Goal: Contribute content: Add original content to the website for others to see

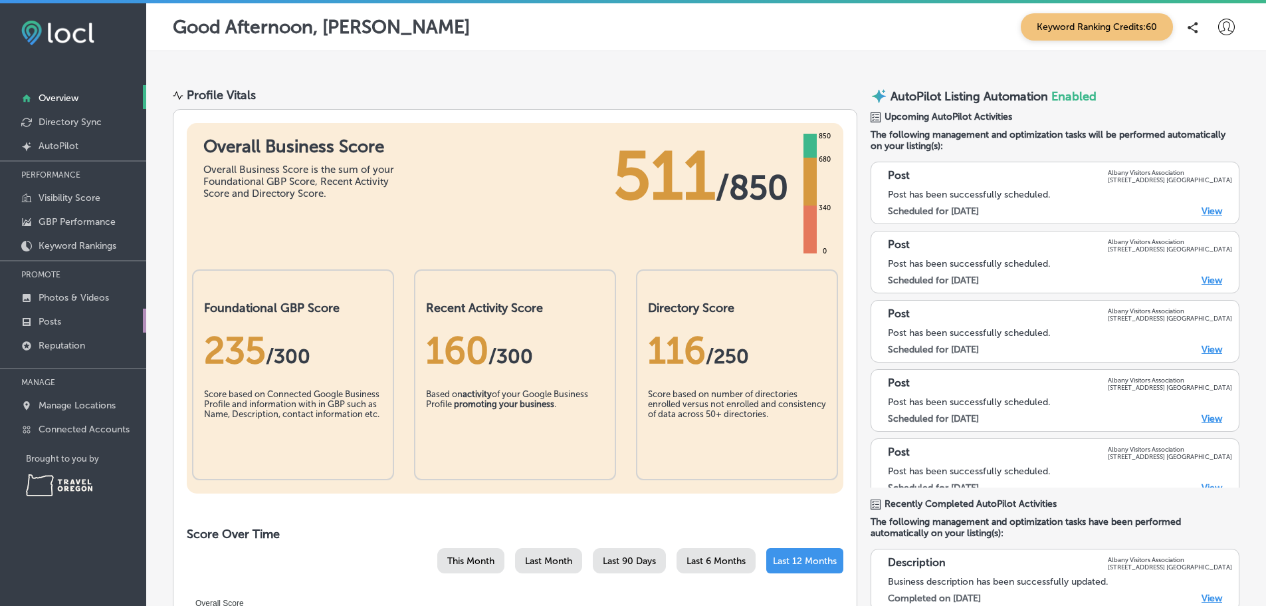
click at [49, 327] on p "Posts" at bounding box center [50, 321] width 23 height 11
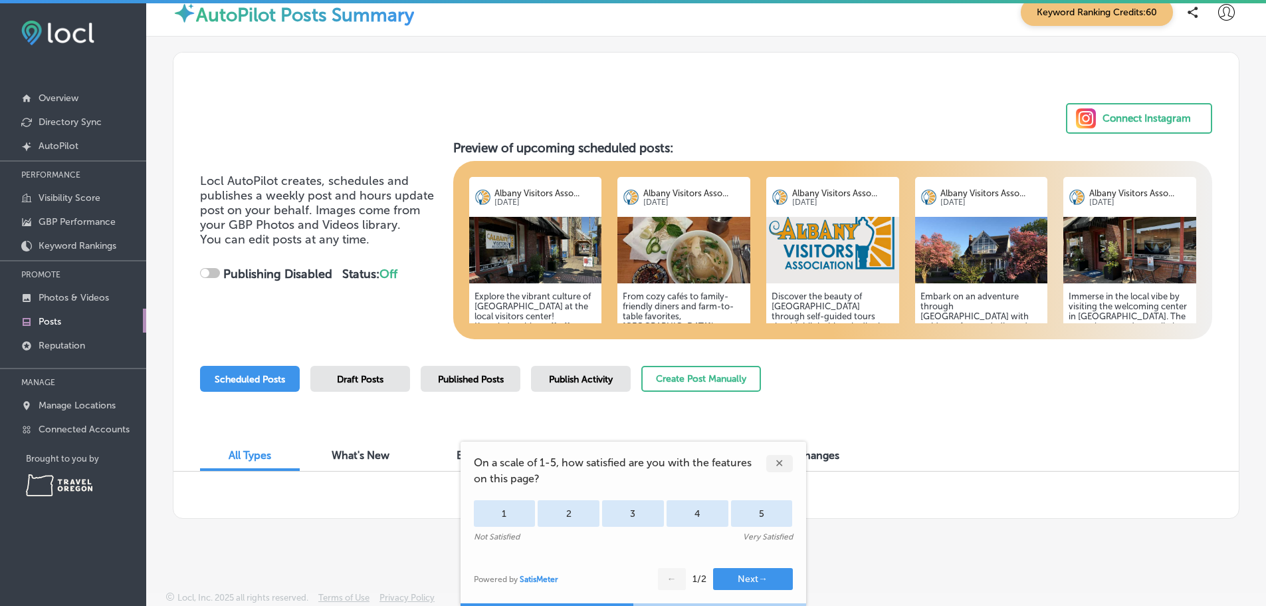
scroll to position [46, 0]
click at [781, 455] on div "✕" at bounding box center [779, 463] width 27 height 17
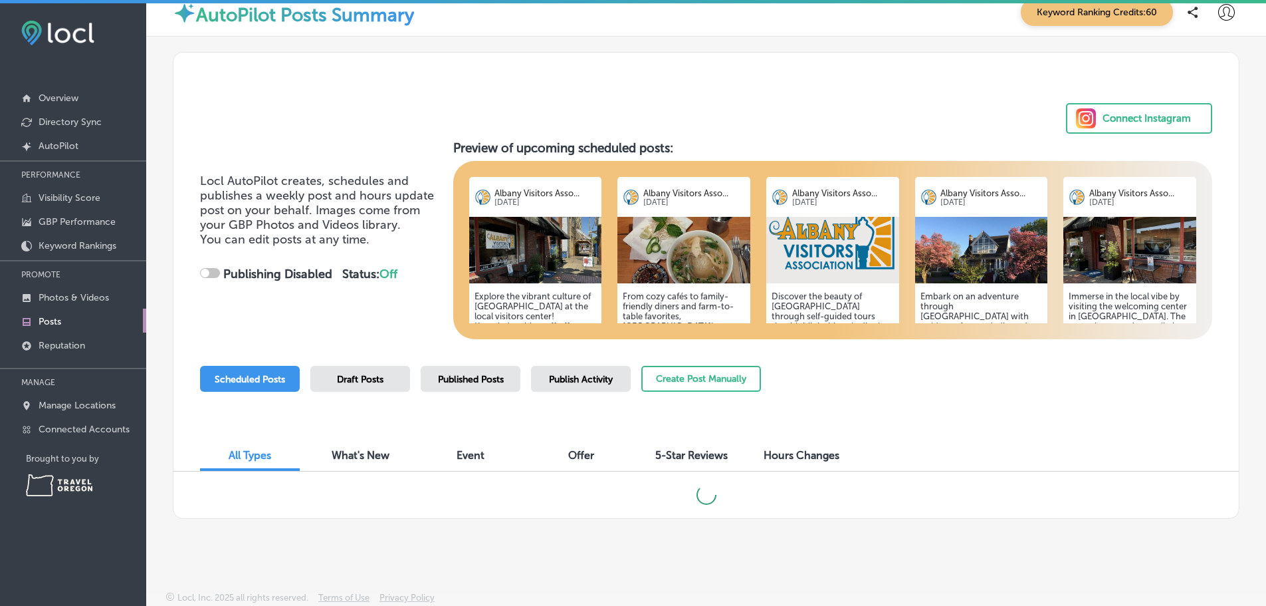
scroll to position [3, 0]
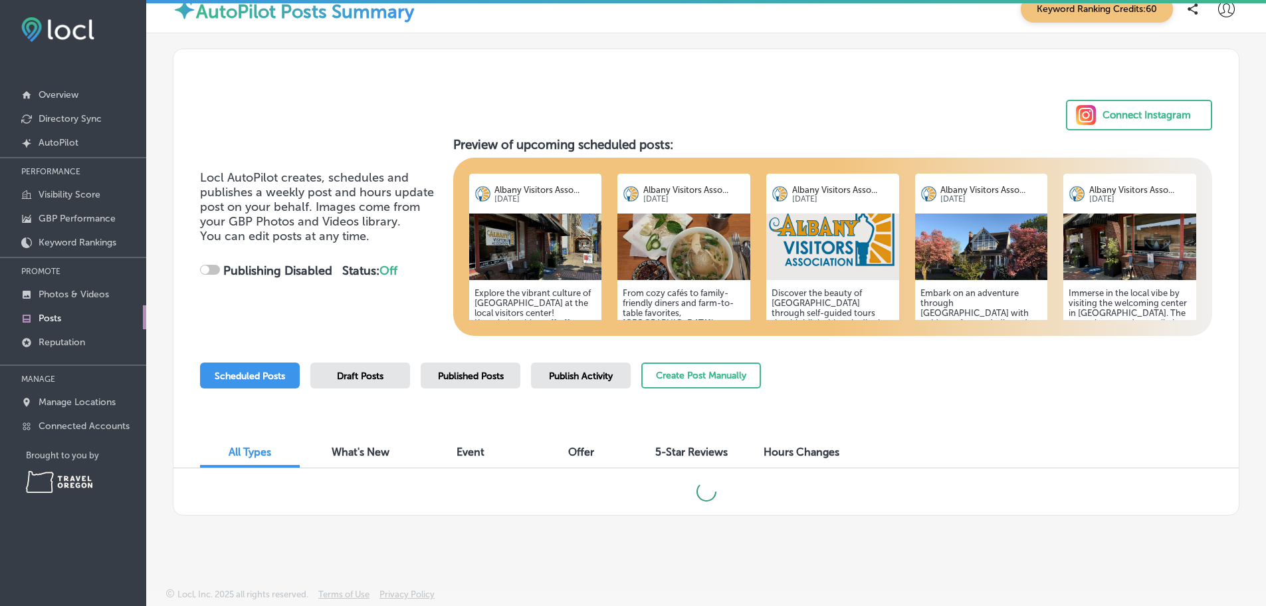
checkbox input "true"
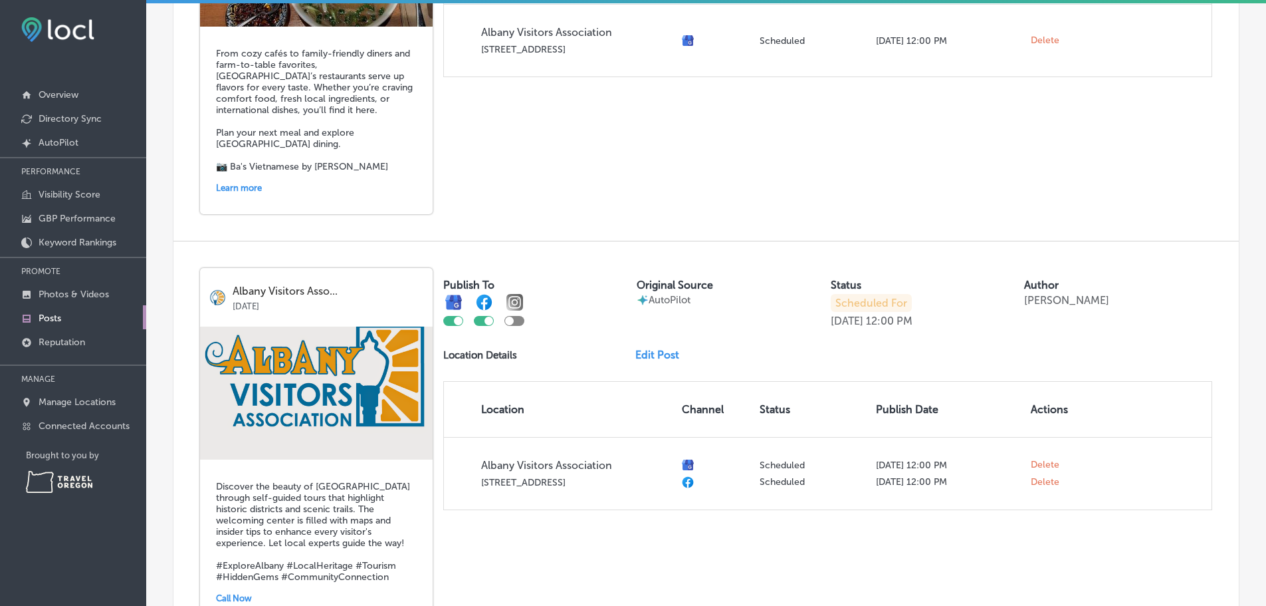
scroll to position [1309, 0]
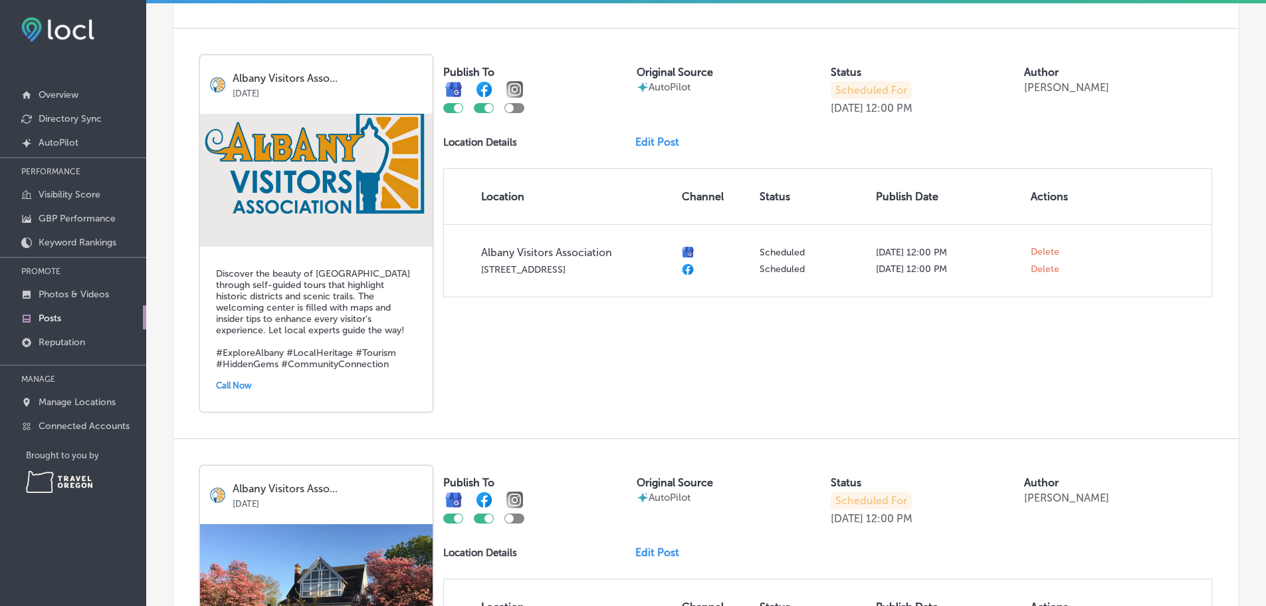
click at [489, 112] on div at bounding box center [489, 108] width 9 height 9
checkbox input "false"
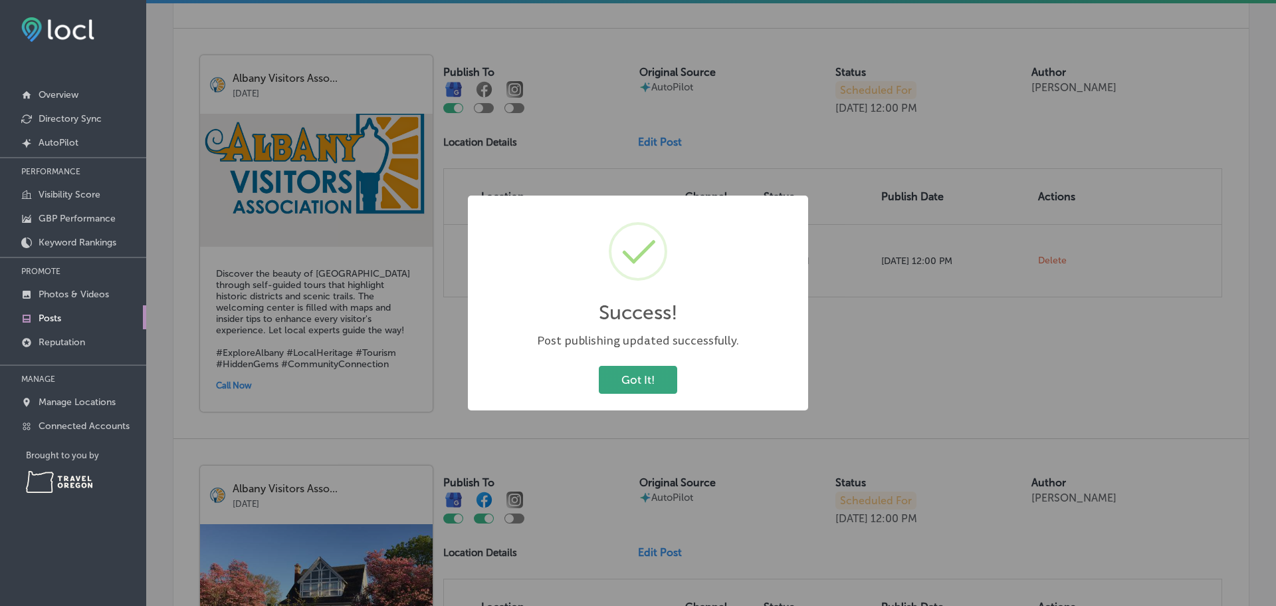
click at [644, 384] on button "Got It!" at bounding box center [638, 379] width 78 height 27
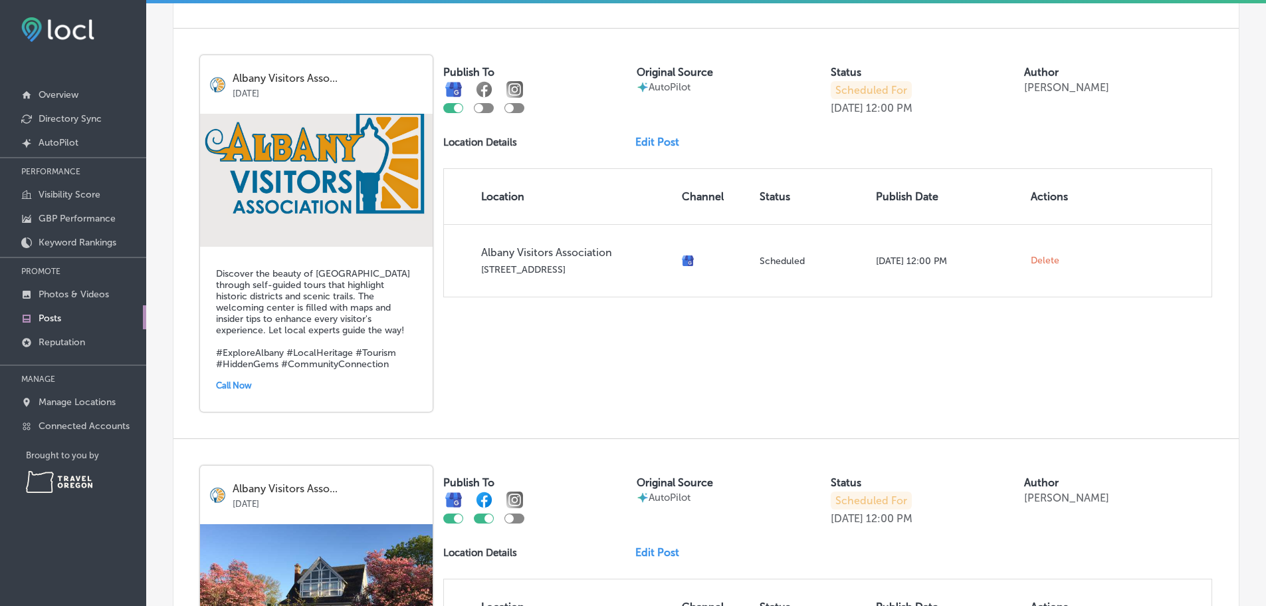
click at [663, 148] on link "Edit Post" at bounding box center [662, 142] width 55 height 13
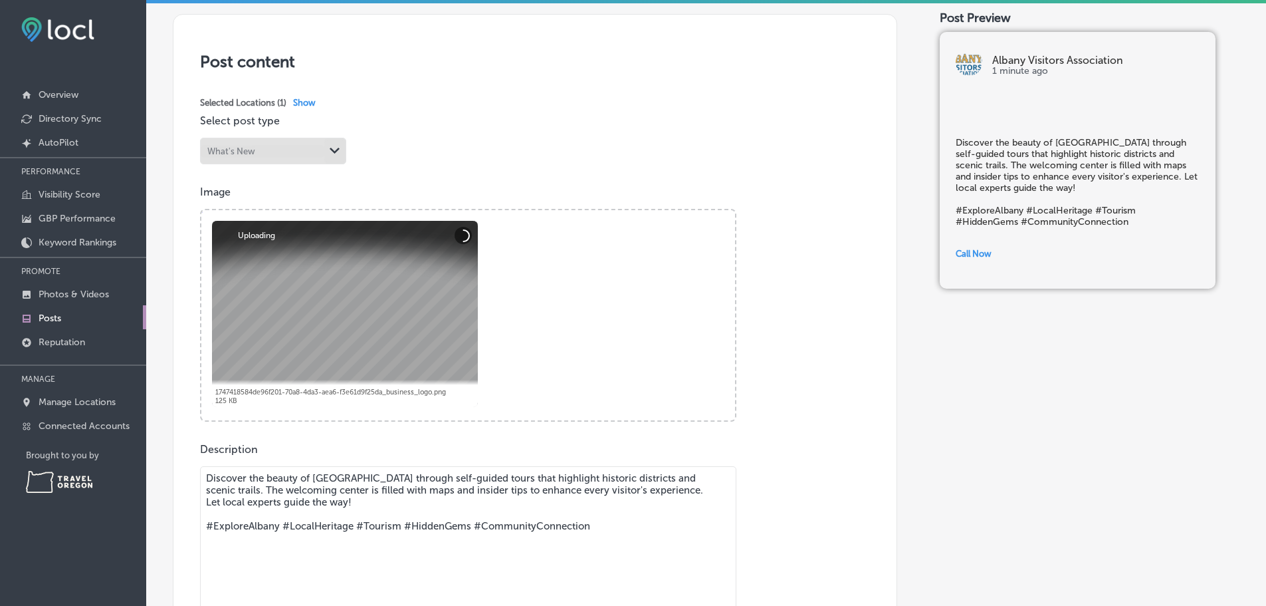
scroll to position [332, 0]
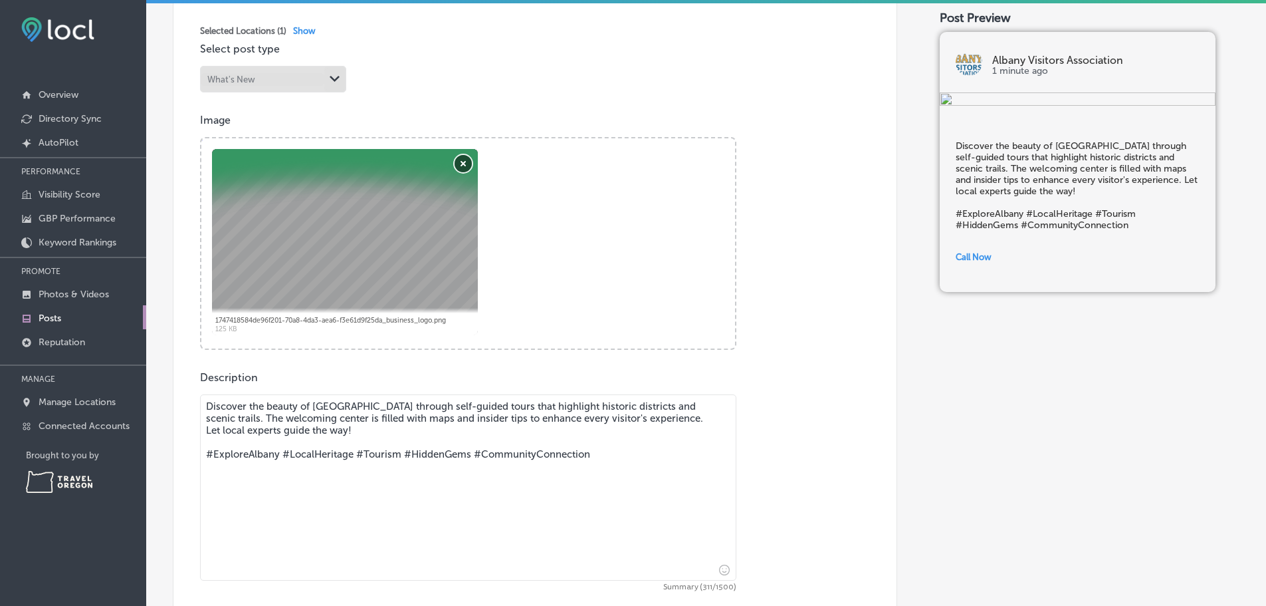
click at [464, 172] on button "Remove" at bounding box center [463, 163] width 17 height 17
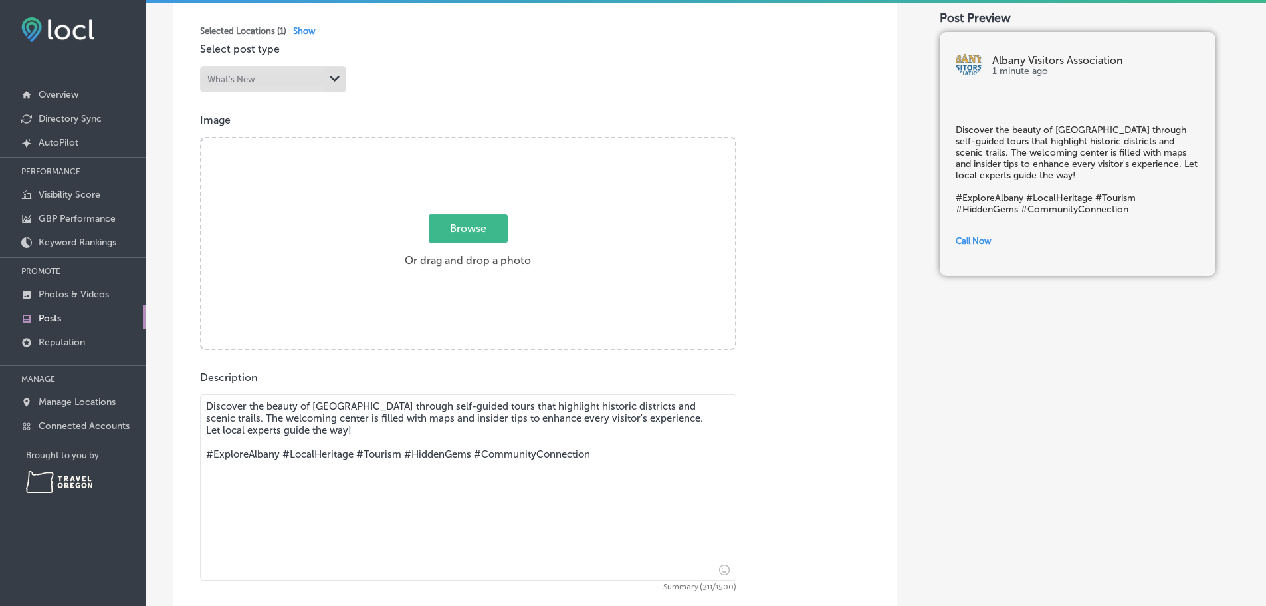
click at [487, 237] on span "Browse" at bounding box center [468, 228] width 79 height 29
click at [487, 142] on input "Browse Or drag and drop a photo" at bounding box center [468, 140] width 534 height 4
type input "C:\fakepath\Monteith National Historic District In the Fall by [PERSON_NAME].jpg"
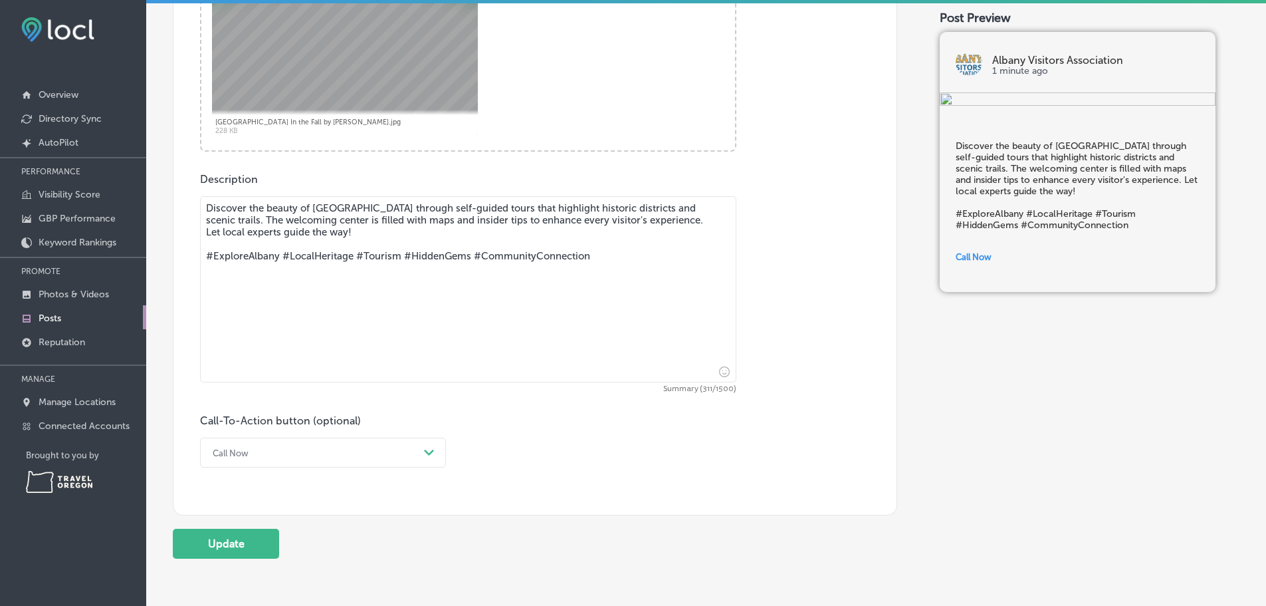
scroll to position [532, 0]
drag, startPoint x: 627, startPoint y: 275, endPoint x: 164, endPoint y: 275, distance: 464.0
click at [164, 275] on div "Back Published To * When publishing to Facebook and Instagram, only the post im…" at bounding box center [706, 54] width 1120 height 1077
click at [719, 376] on icon "Insert emoji" at bounding box center [724, 370] width 11 height 11
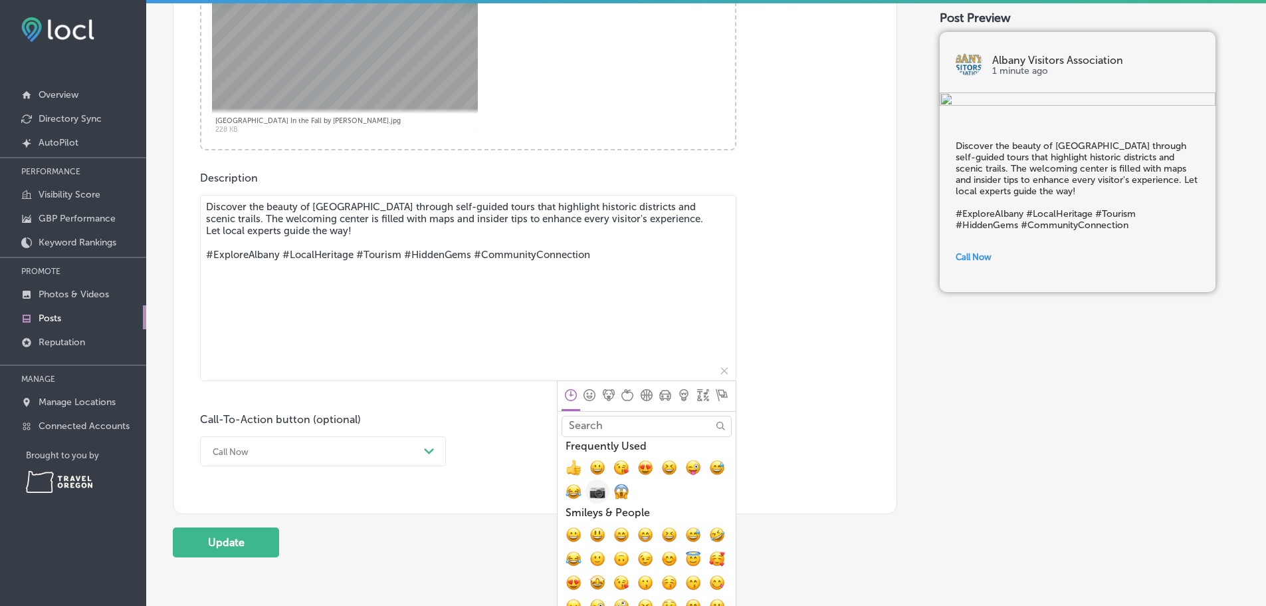
click at [606, 499] on span "📷, camera" at bounding box center [598, 491] width 16 height 16
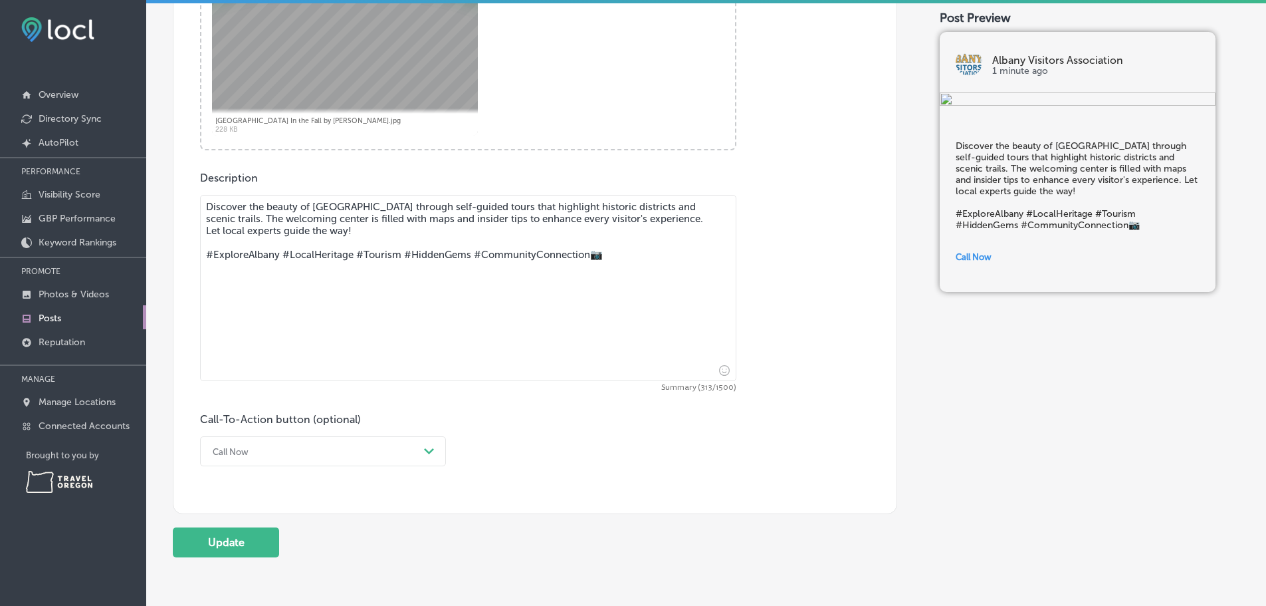
drag, startPoint x: 643, startPoint y: 273, endPoint x: 196, endPoint y: 272, distance: 446.7
click at [196, 272] on div "Post content Select location(s) This field is uneditable once its been posted t…" at bounding box center [535, 128] width 725 height 771
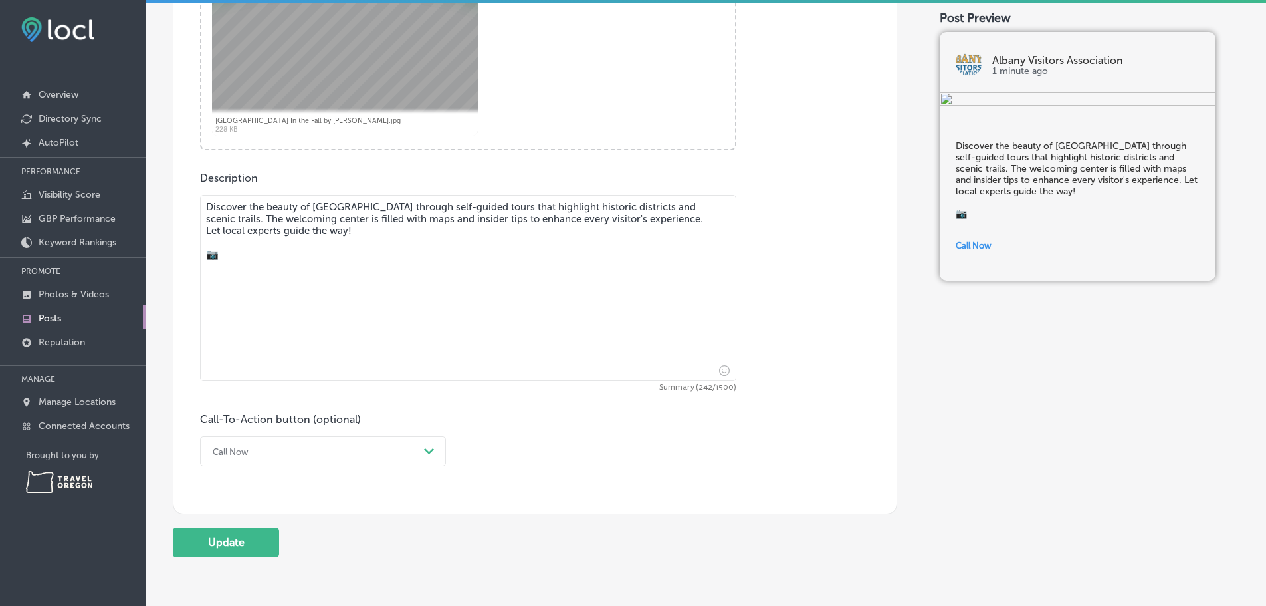
click at [255, 281] on textarea "Discover the beauty of [GEOGRAPHIC_DATA] through self-guided tours that highlig…" at bounding box center [468, 288] width 536 height 186
paste textarea "[GEOGRAPHIC_DATA] In the Fall by [PERSON_NAME]"
click at [270, 247] on textarea "Discover the beauty of [GEOGRAPHIC_DATA] through self-guided tours that highlig…" at bounding box center [468, 288] width 536 height 186
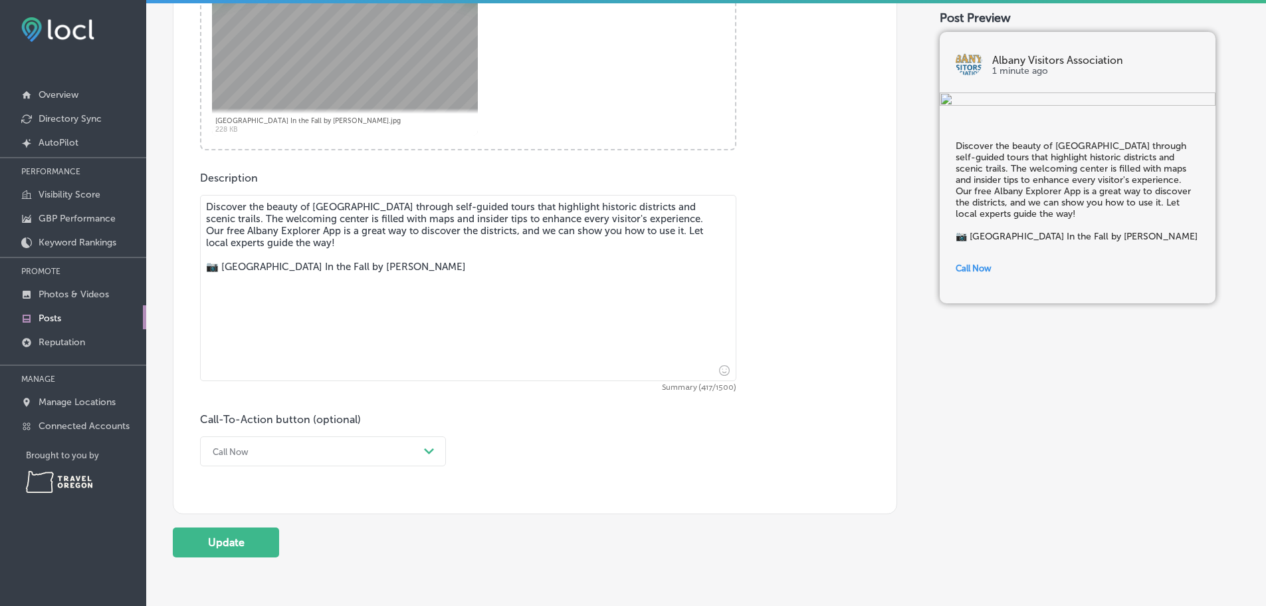
drag, startPoint x: 483, startPoint y: 260, endPoint x: 201, endPoint y: 224, distance: 284.8
click at [201, 224] on textarea "Discover the beauty of [GEOGRAPHIC_DATA] through self-guided tours that highlig…" at bounding box center [468, 288] width 536 height 186
click at [513, 262] on textarea "Discover the beauty of [GEOGRAPHIC_DATA] through self-guided tours that highlig…" at bounding box center [468, 288] width 536 height 186
drag, startPoint x: 513, startPoint y: 262, endPoint x: 181, endPoint y: 222, distance: 334.7
click at [181, 222] on div "Post content Select location(s) This field is uneditable once its been posted t…" at bounding box center [535, 128] width 725 height 771
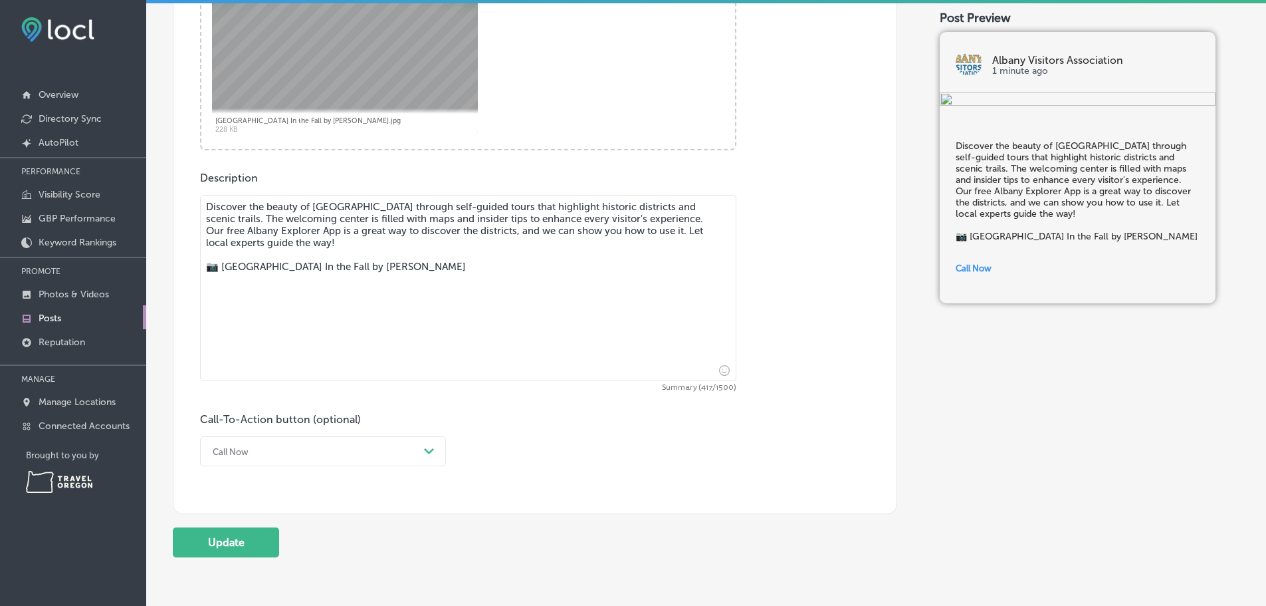
paste textarea "Albany at Your Own Pace Explore historic districts and scenic trails with our s…"
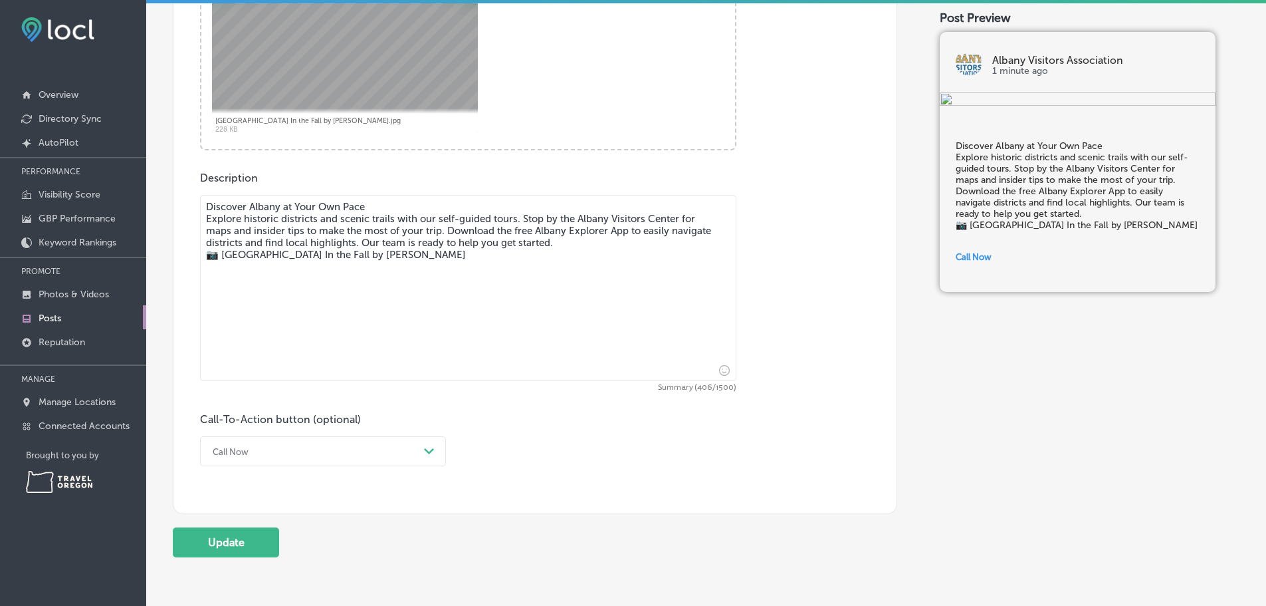
drag, startPoint x: 391, startPoint y: 221, endPoint x: 155, endPoint y: 225, distance: 236.0
click at [155, 225] on div "Back Published To * When publishing to Facebook and Instagram, only the post im…" at bounding box center [706, 54] width 1120 height 1077
click at [415, 224] on textarea "Discover Albany at Your Own Pace Explore historic districts and scenic trails w…" at bounding box center [468, 288] width 536 height 186
click at [396, 221] on textarea "Discover Albany at Your Own Pace Explore historic districts and scenic trails w…" at bounding box center [468, 288] width 536 height 186
drag, startPoint x: 396, startPoint y: 221, endPoint x: 142, endPoint y: 218, distance: 254.6
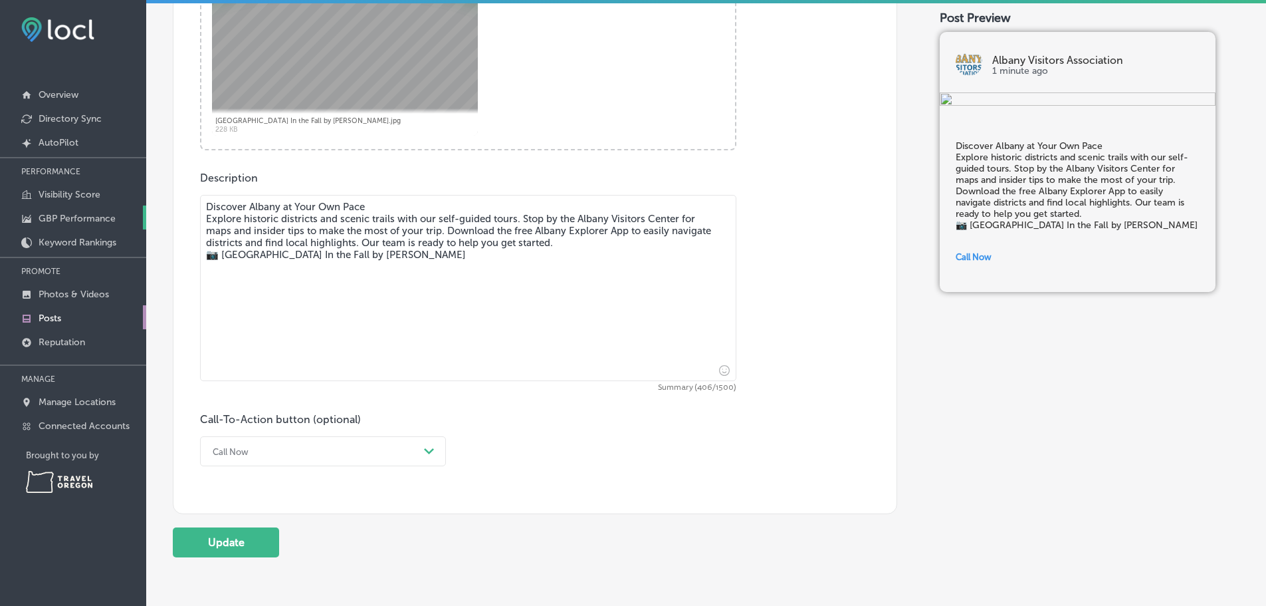
click at [142, 218] on div "iconmonstr-menu-thin copy Created with Sketch. Overview Directory Sync Created …" at bounding box center [633, 303] width 1266 height 606
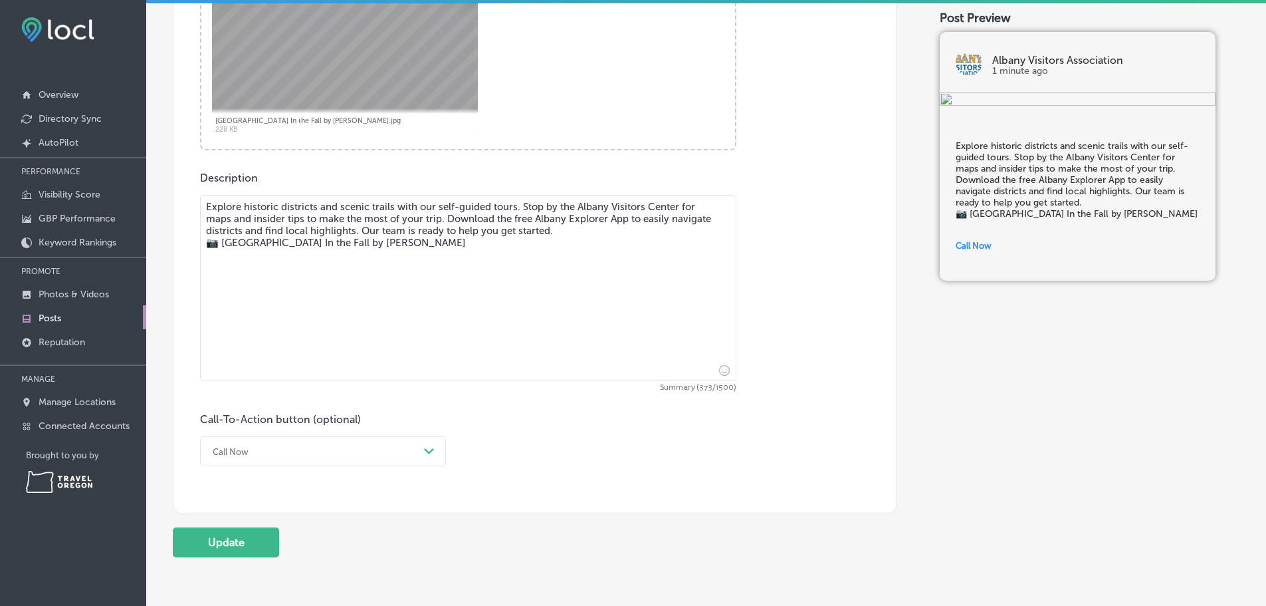
click at [273, 259] on textarea "Explore historic districts and scenic trails with our self-guided tours. Stop b…" at bounding box center [468, 288] width 536 height 186
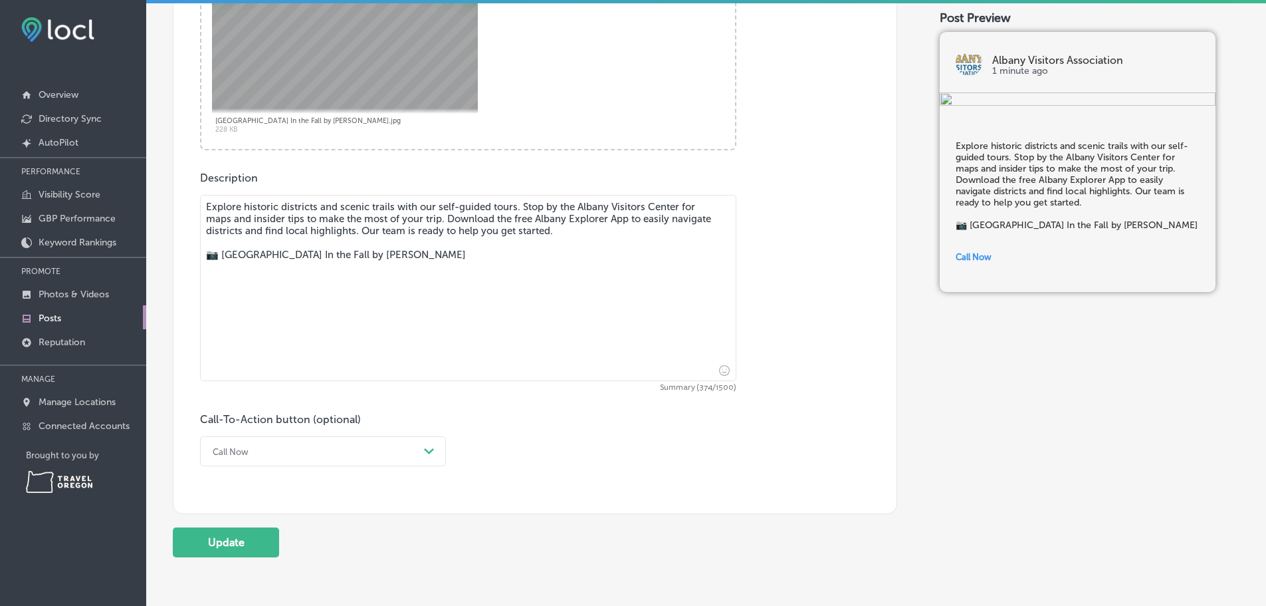
type textarea "Explore historic districts and scenic trails with our self-guided tours. Stop b…"
click at [429, 463] on div "Call Now Path Created with Sketch." at bounding box center [323, 451] width 246 height 30
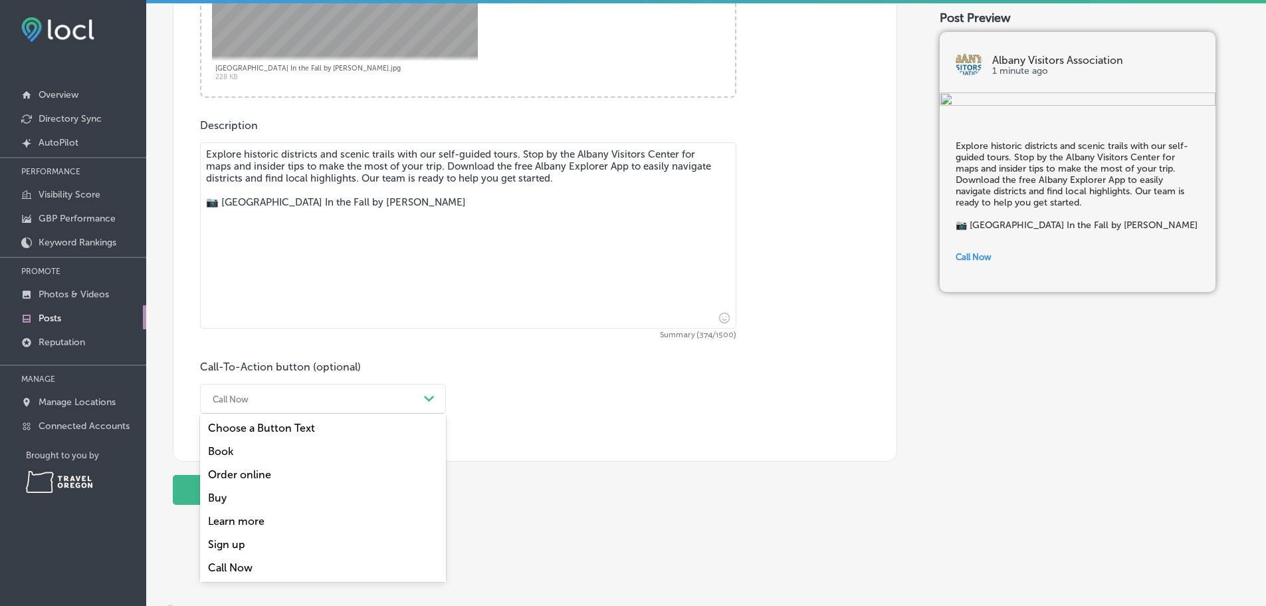
click at [252, 532] on div "Learn more" at bounding box center [323, 520] width 246 height 23
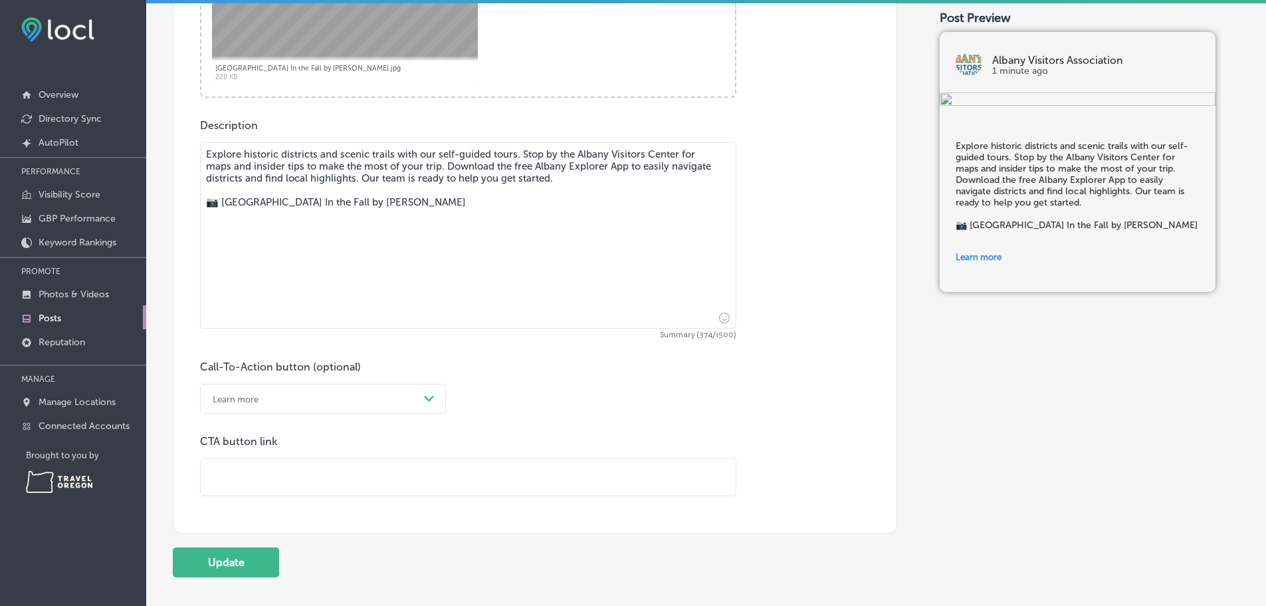
click at [261, 491] on input "text" at bounding box center [468, 477] width 535 height 37
click at [317, 488] on input "text" at bounding box center [468, 477] width 535 height 37
paste input "[URL][DOMAIN_NAME]"
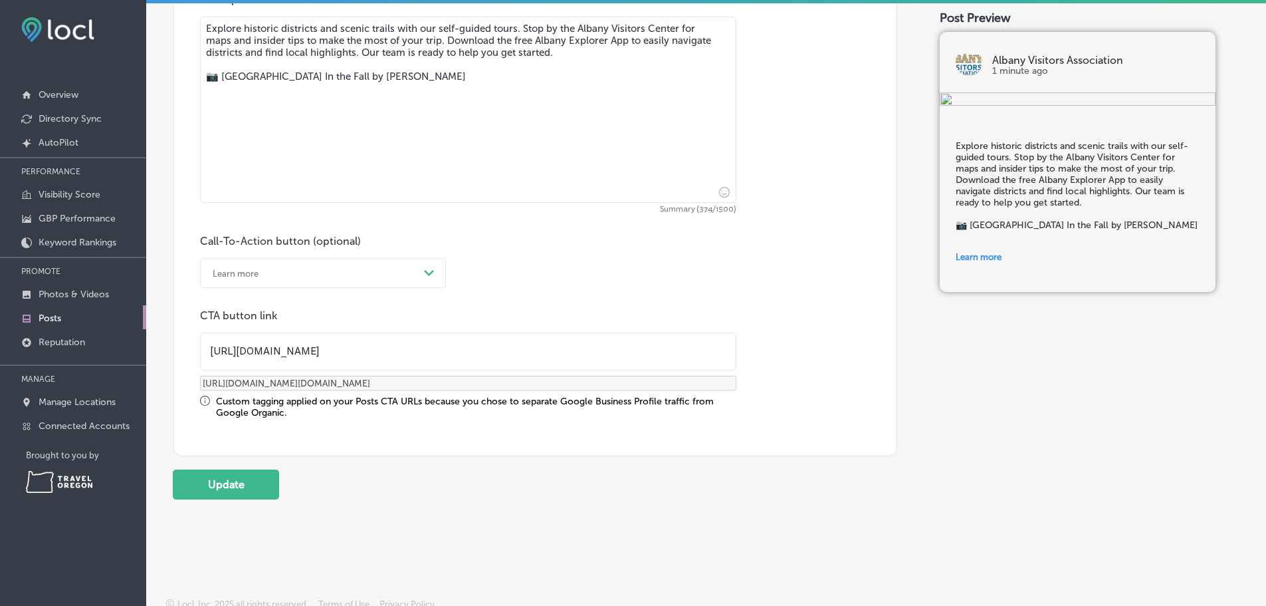
scroll to position [717, 0]
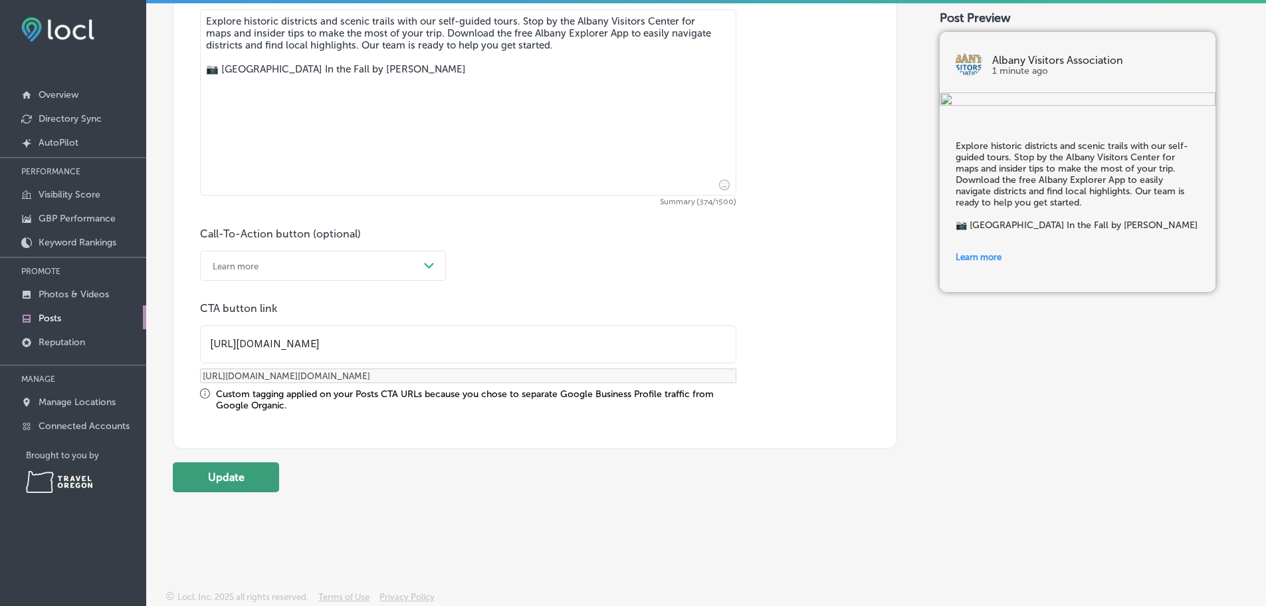
type input "[URL][DOMAIN_NAME]"
click at [246, 492] on button "Update" at bounding box center [226, 477] width 106 height 30
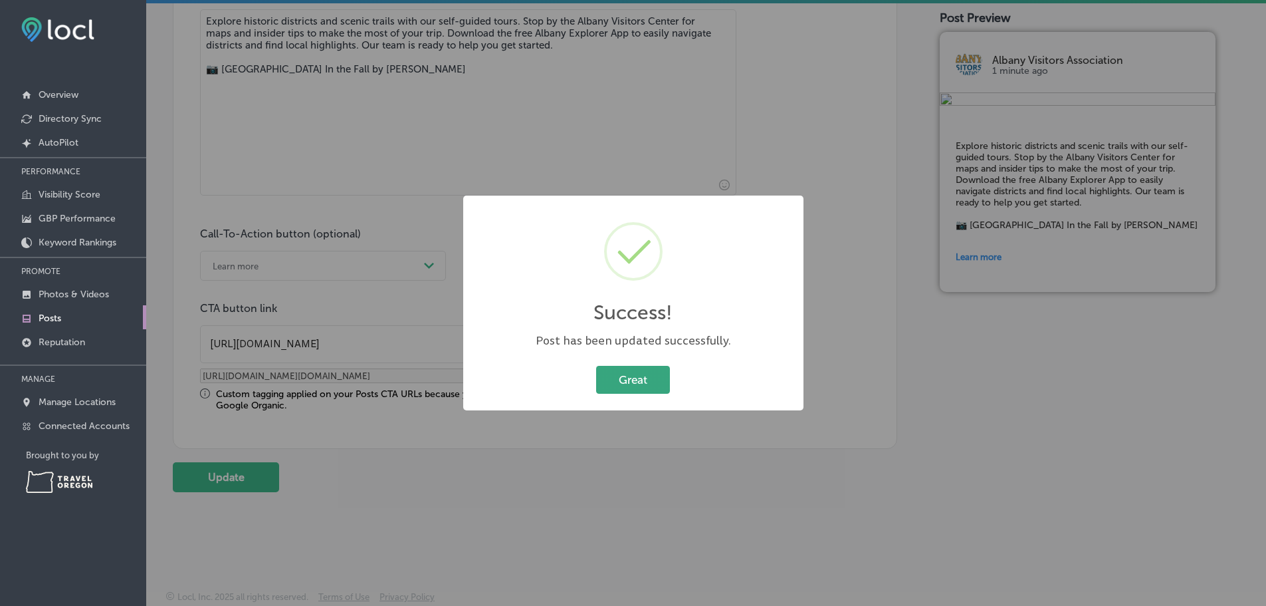
click at [635, 379] on button "Great" at bounding box center [633, 379] width 74 height 27
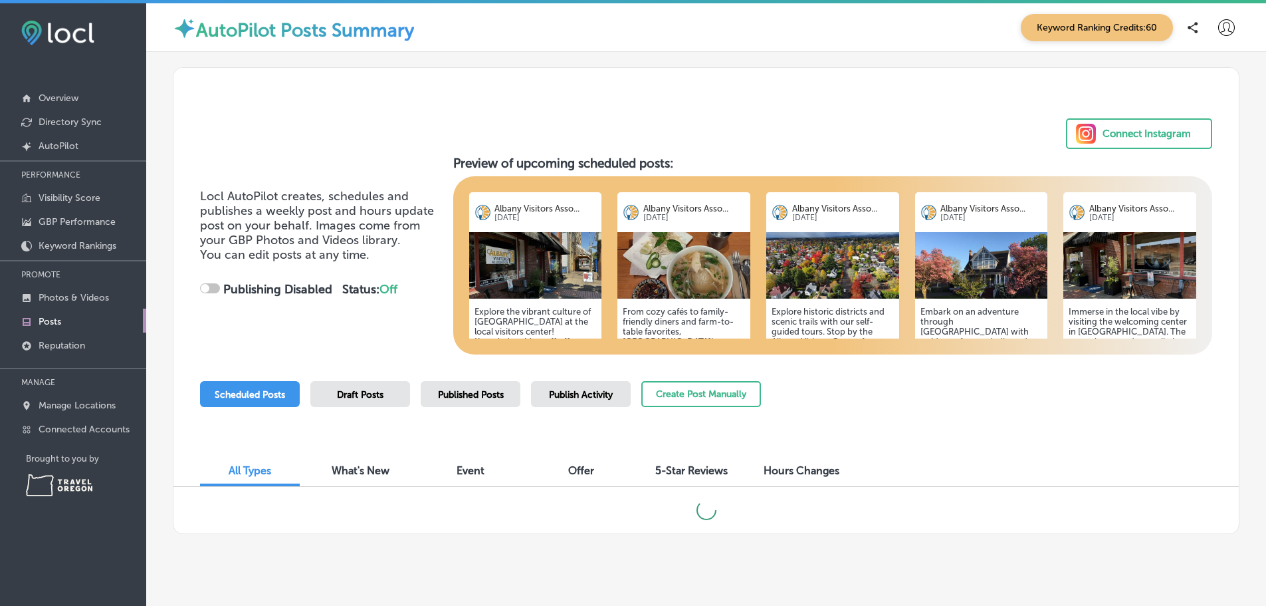
checkbox input "true"
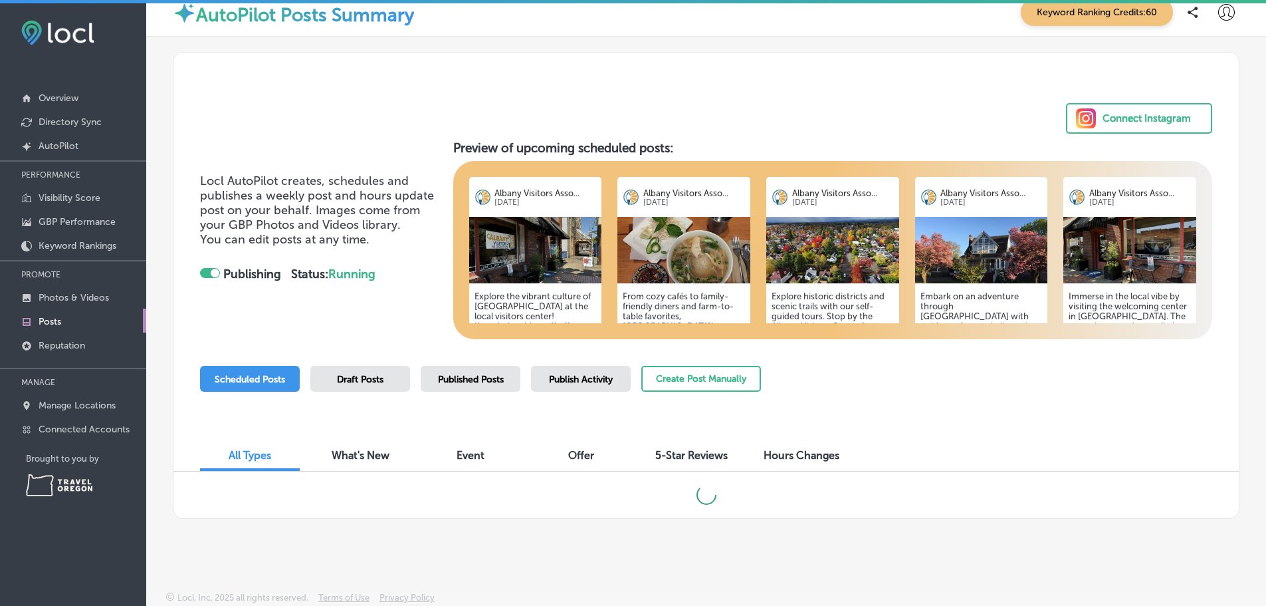
scroll to position [46, 0]
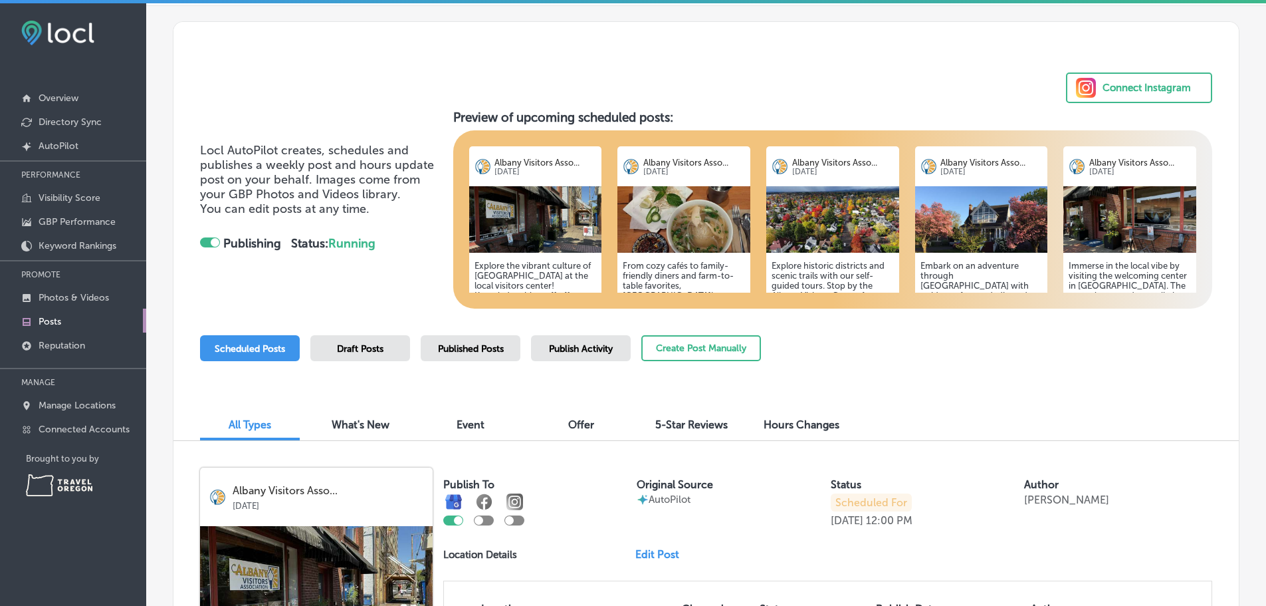
click at [881, 395] on div "Scheduled Posts Draft Posts Published Posts Publish Activity Create Post Manual…" at bounding box center [706, 365] width 1012 height 60
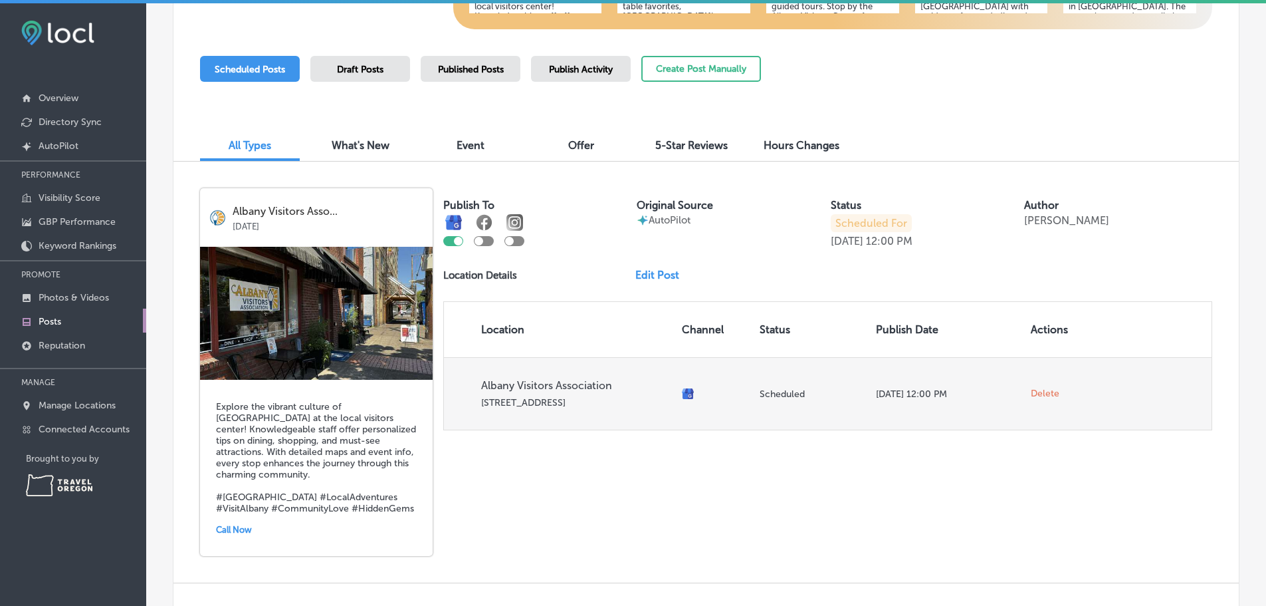
scroll to position [378, 0]
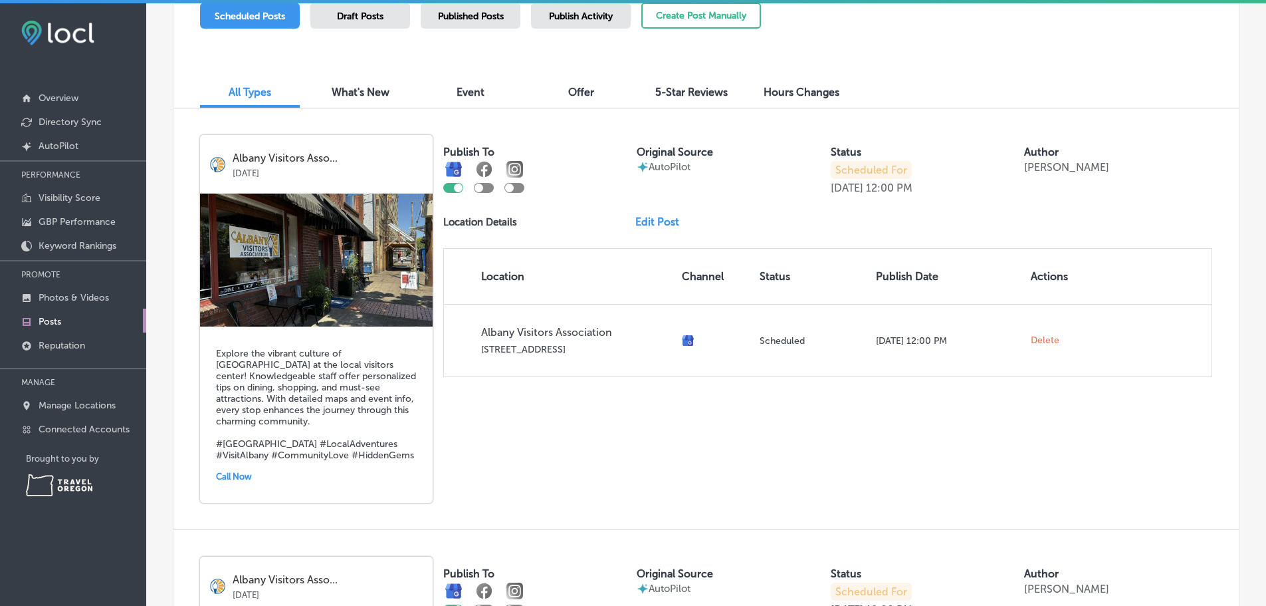
click at [646, 228] on link "Edit Post" at bounding box center [662, 221] width 55 height 13
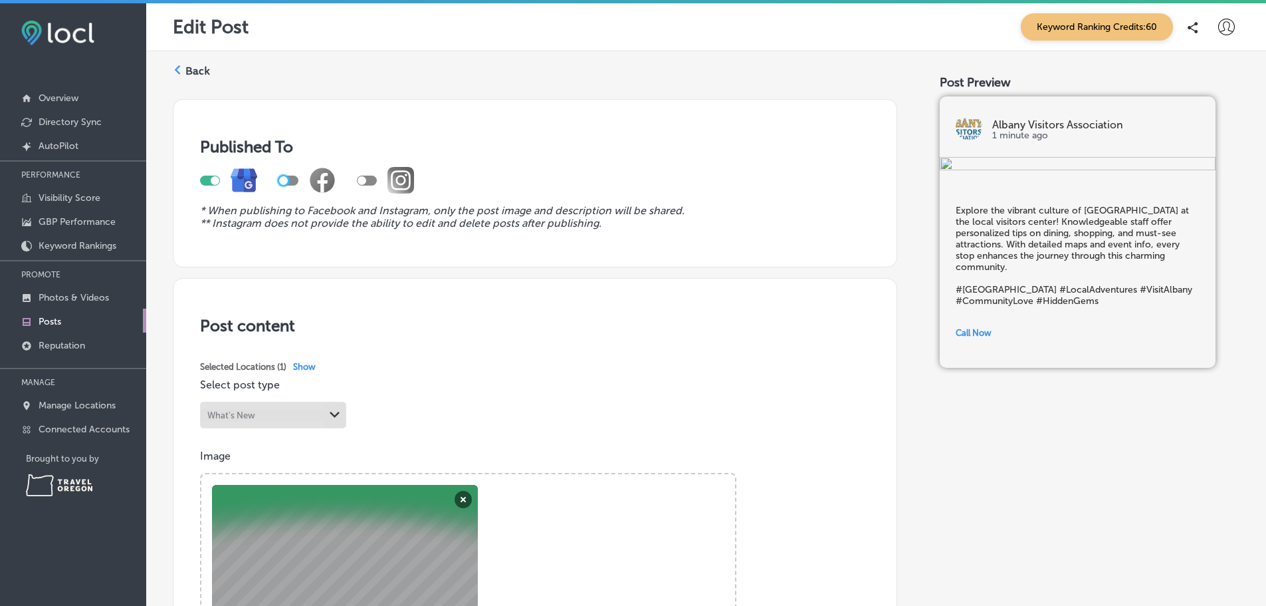
click at [284, 184] on div at bounding box center [283, 180] width 9 height 9
checkbox input "true"
click at [362, 185] on div at bounding box center [362, 180] width 9 height 9
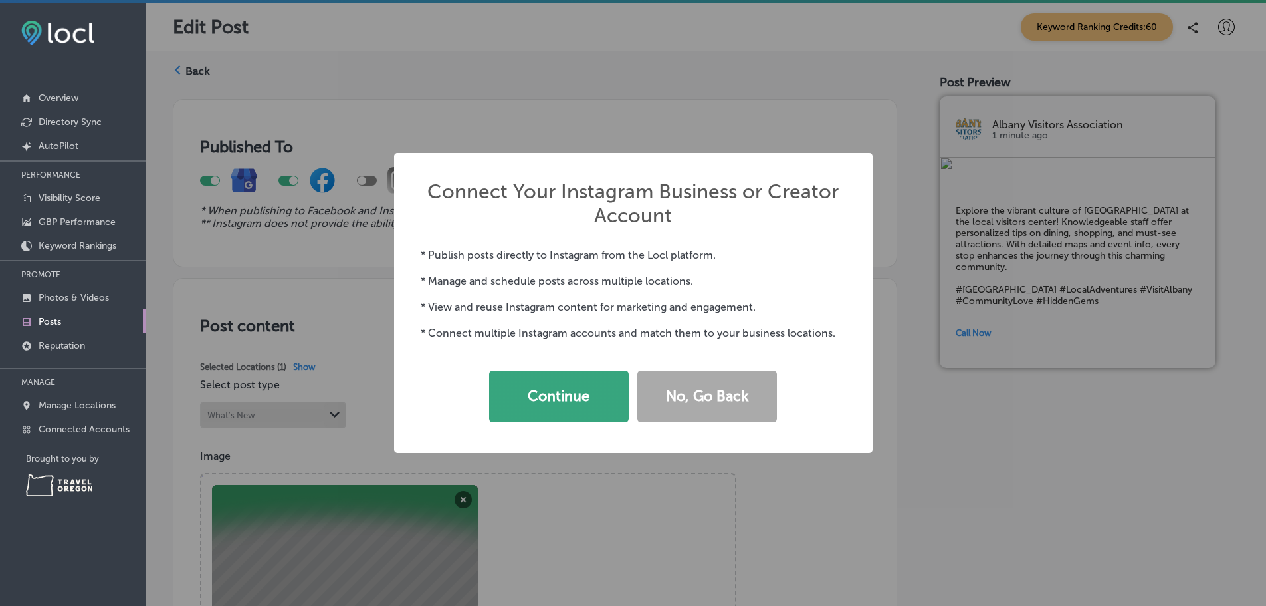
click at [576, 397] on button "Continue" at bounding box center [559, 396] width 140 height 52
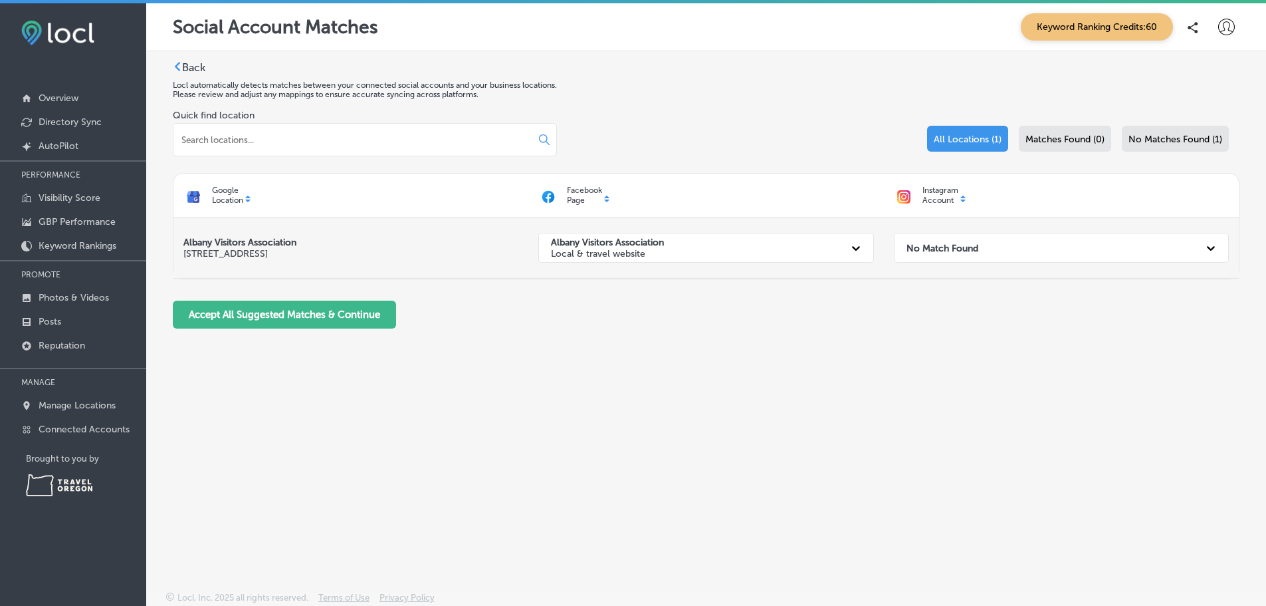
click at [978, 253] on strong "No Match Found" at bounding box center [943, 247] width 72 height 11
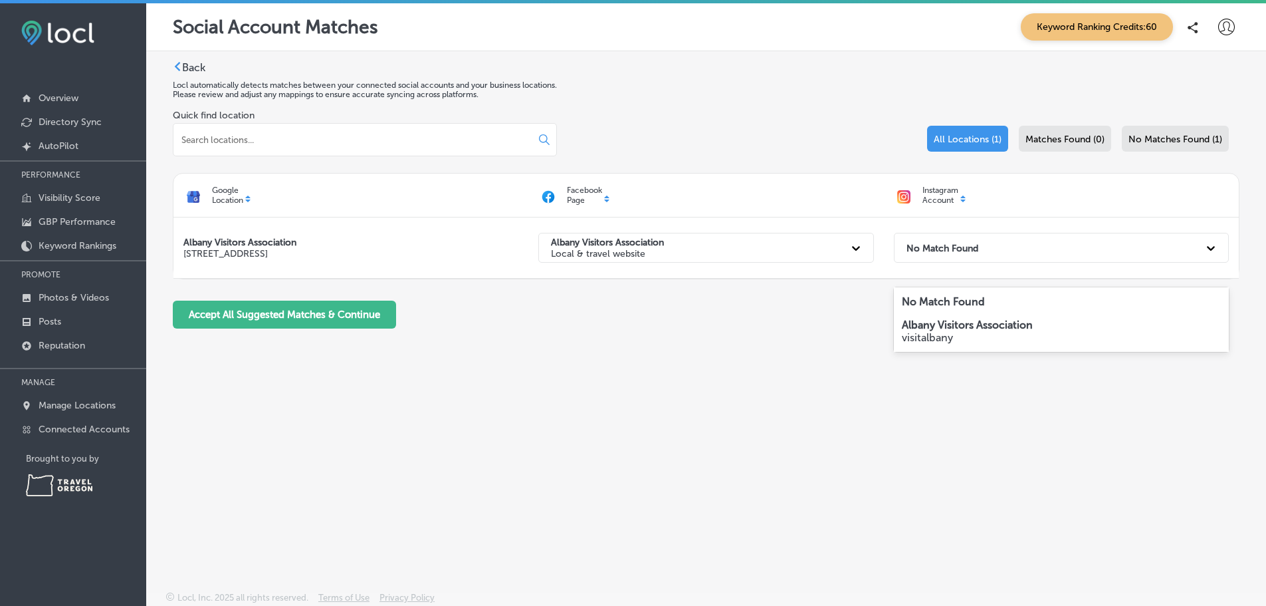
click at [951, 328] on strong "Albany Visitors Association" at bounding box center [967, 324] width 131 height 13
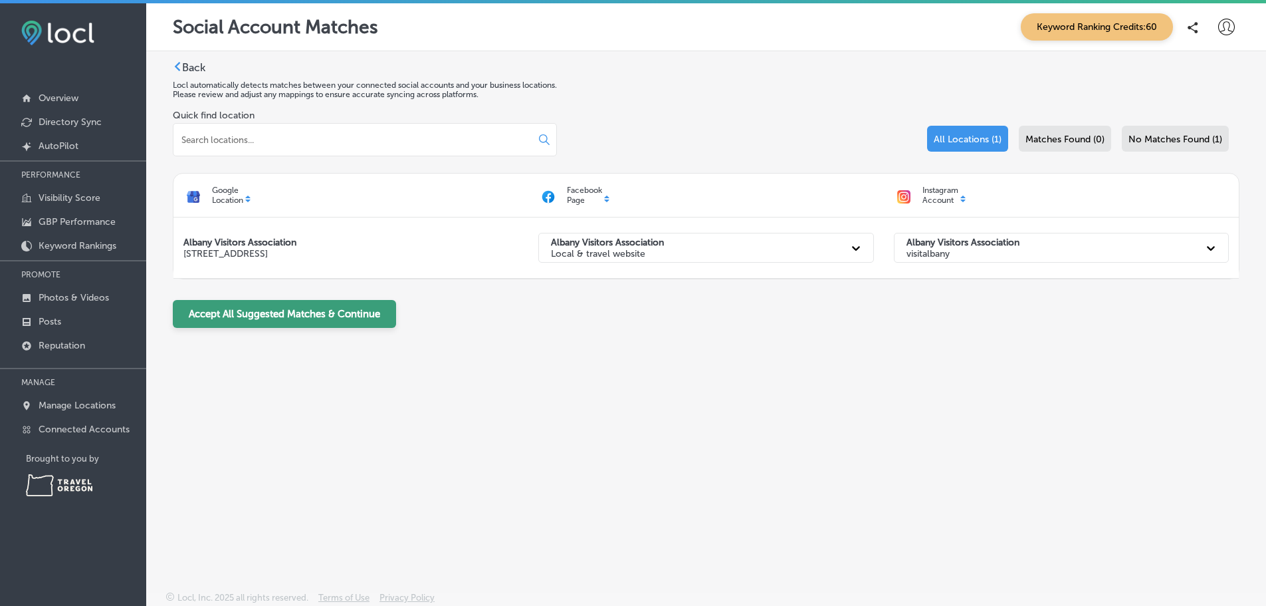
click at [375, 328] on button "Accept All Suggested Matches & Continue" at bounding box center [284, 314] width 223 height 28
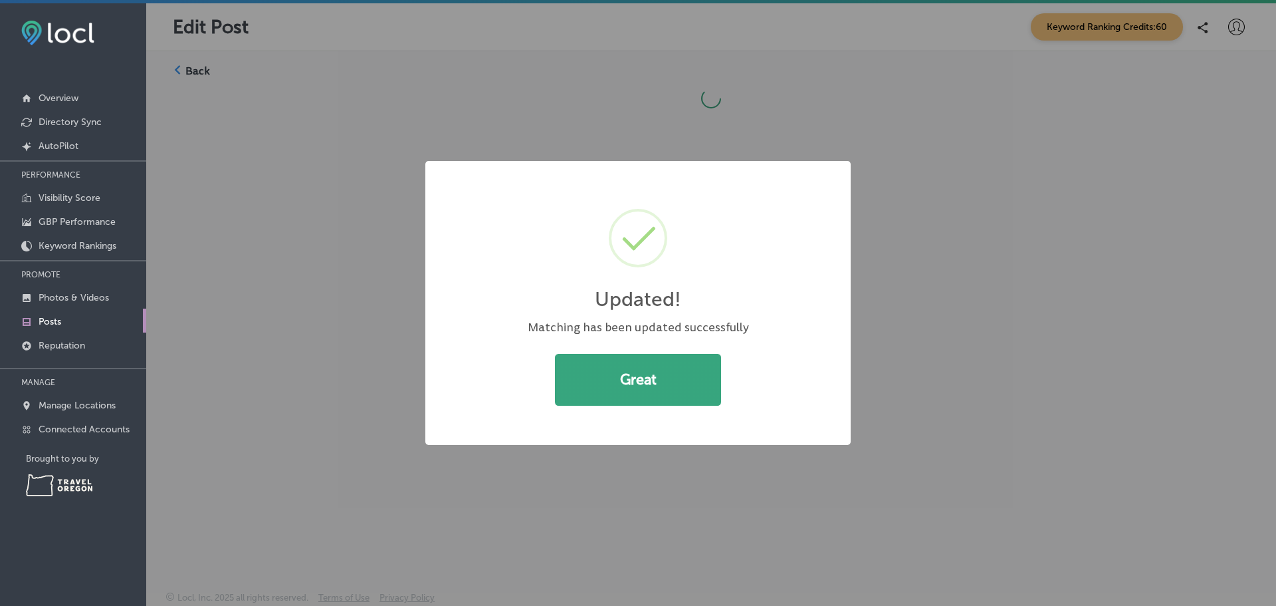
click at [644, 373] on button "Great" at bounding box center [638, 380] width 166 height 52
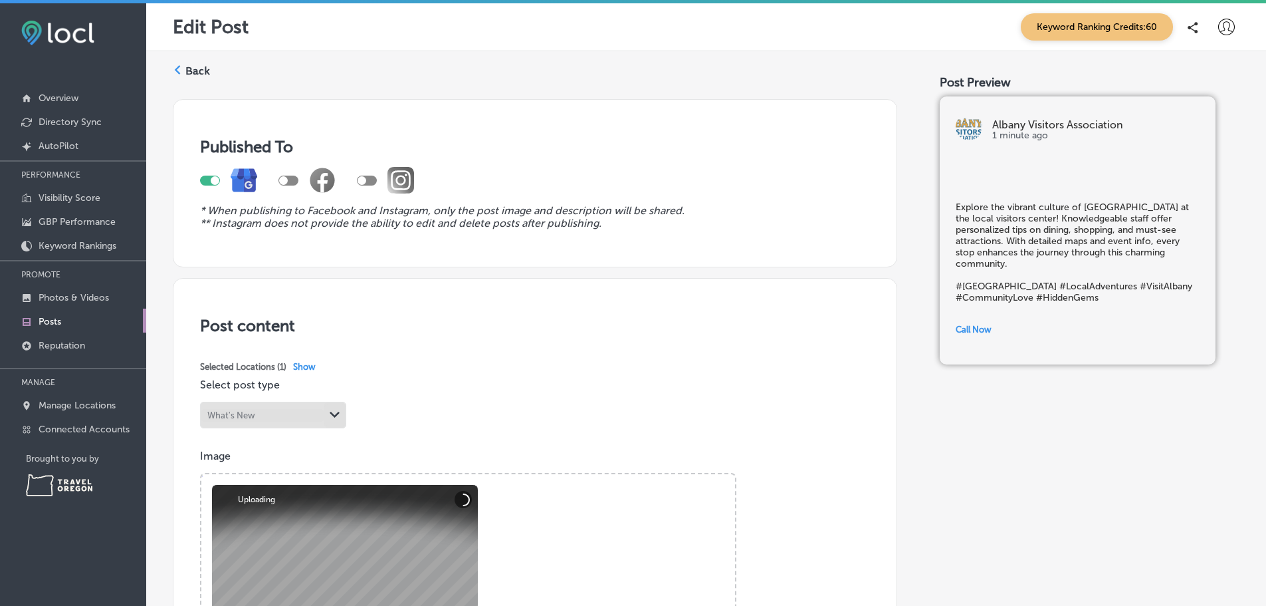
click at [288, 185] on div at bounding box center [283, 180] width 9 height 9
checkbox input "true"
click at [366, 185] on div at bounding box center [362, 180] width 9 height 9
checkbox input "true"
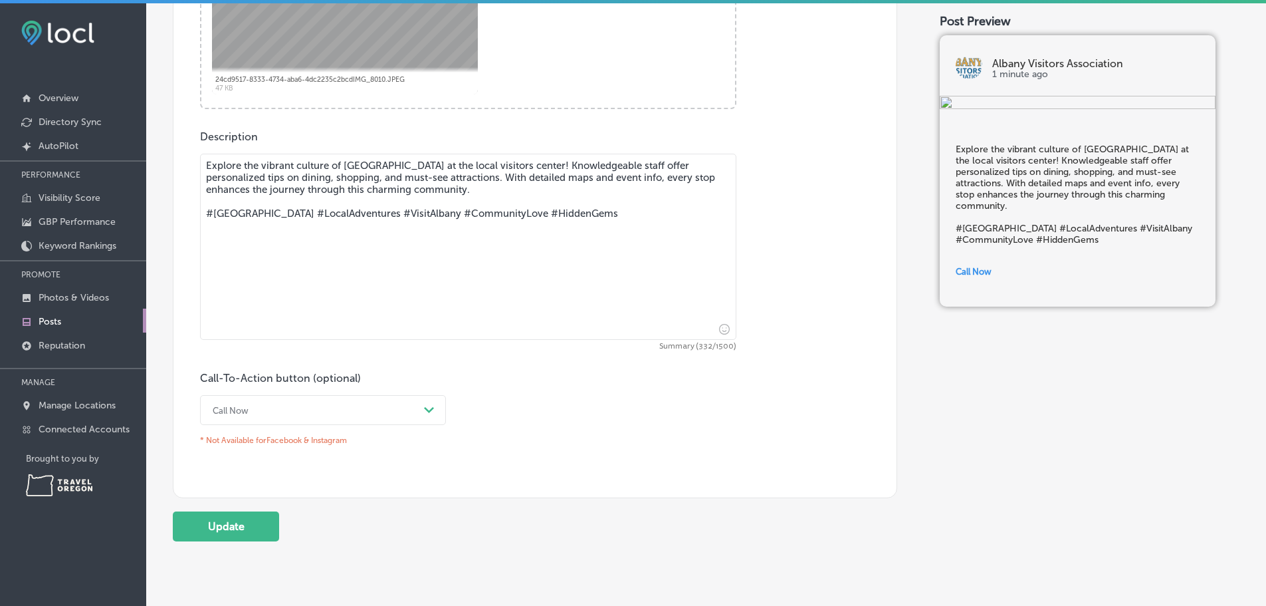
scroll to position [598, 0]
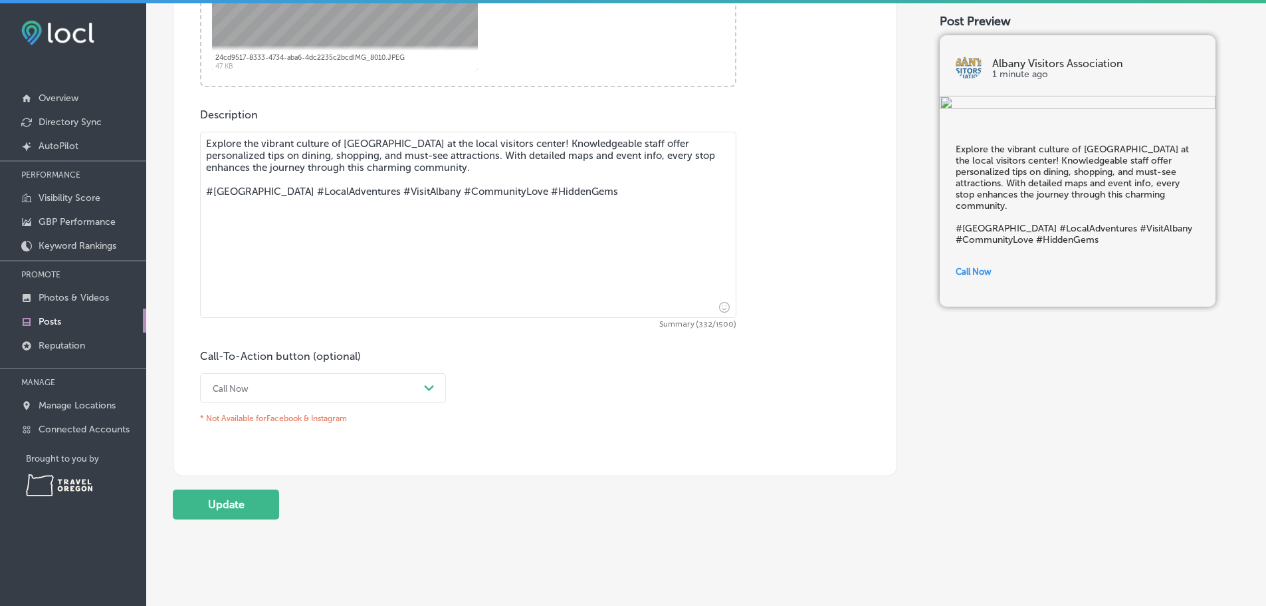
click at [425, 391] on icon "Path Created with Sketch." at bounding box center [429, 388] width 10 height 6
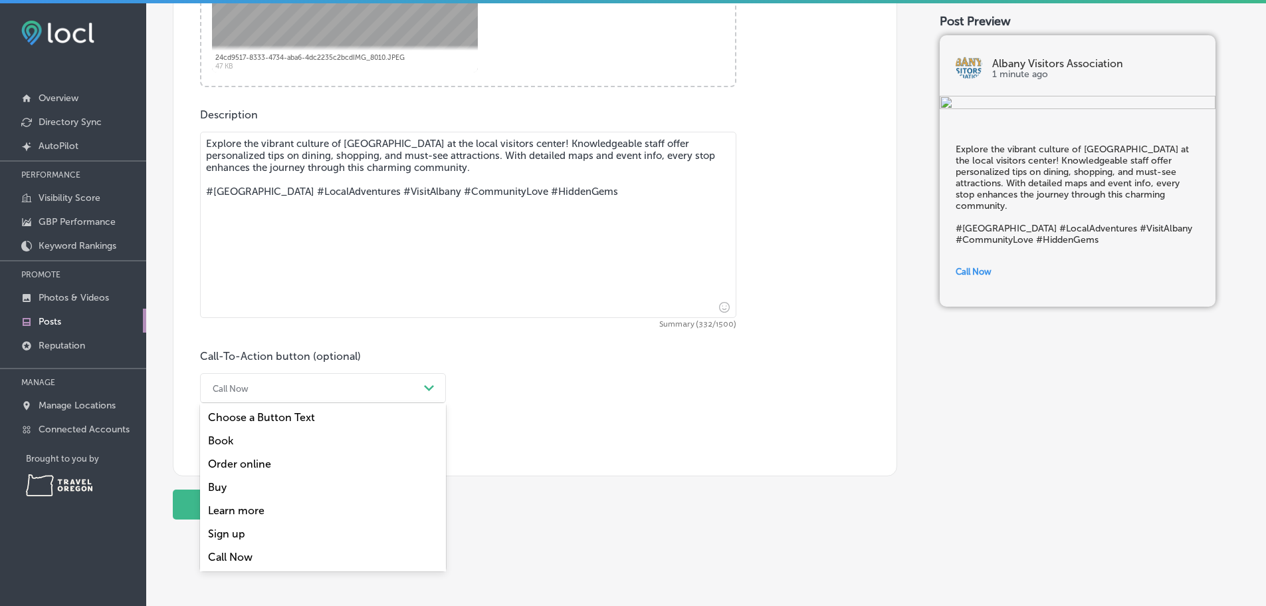
click at [260, 522] on div "Learn more" at bounding box center [323, 510] width 246 height 23
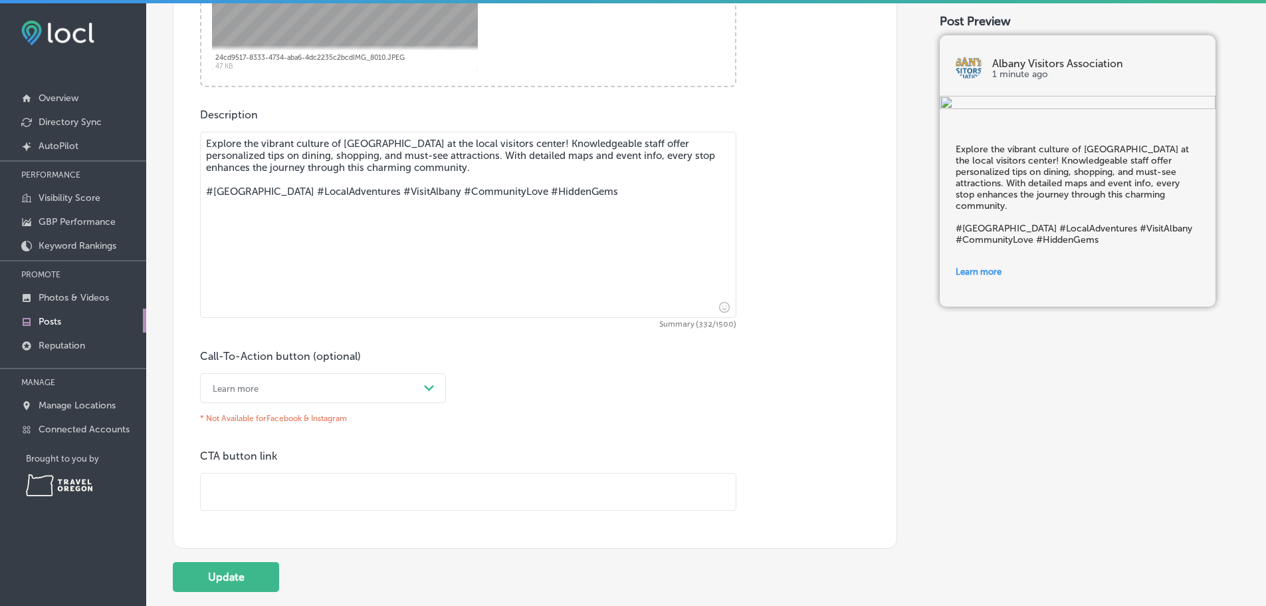
click at [260, 507] on input "text" at bounding box center [468, 491] width 535 height 37
type input "https://www.albanyvisitors.com/"
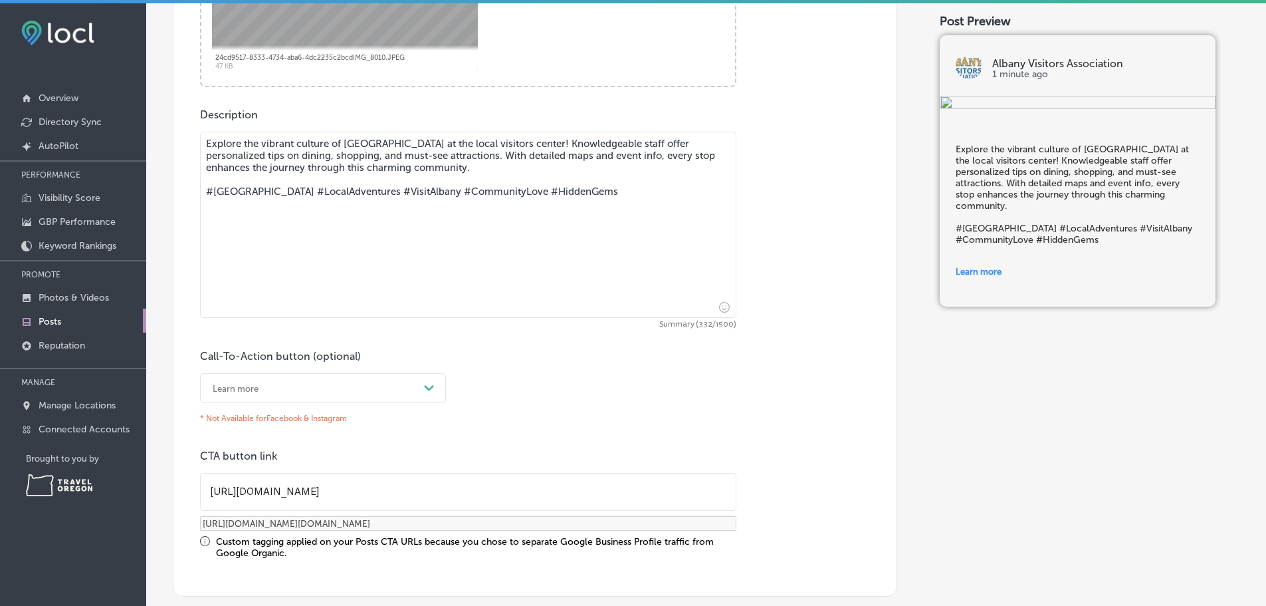
click at [734, 424] on div "Call-To-Action button (optional) Learn more Path Created with Sketch. * Not Ava…" at bounding box center [535, 454] width 670 height 209
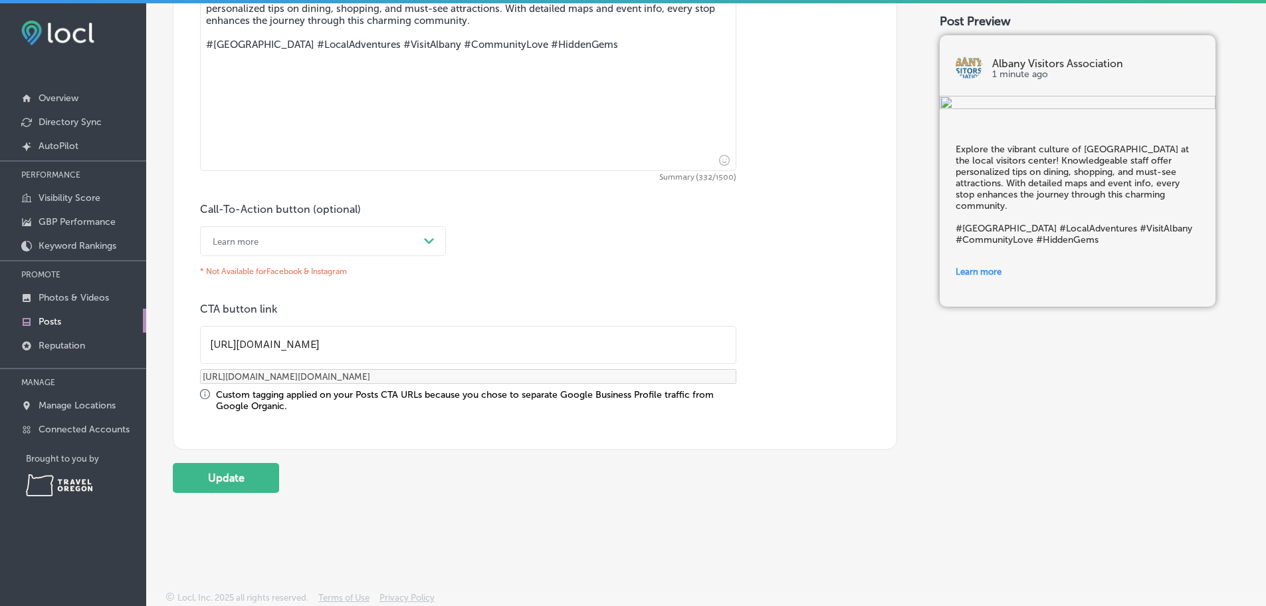
scroll to position [783, 0]
click at [236, 468] on button "Update" at bounding box center [226, 478] width 106 height 30
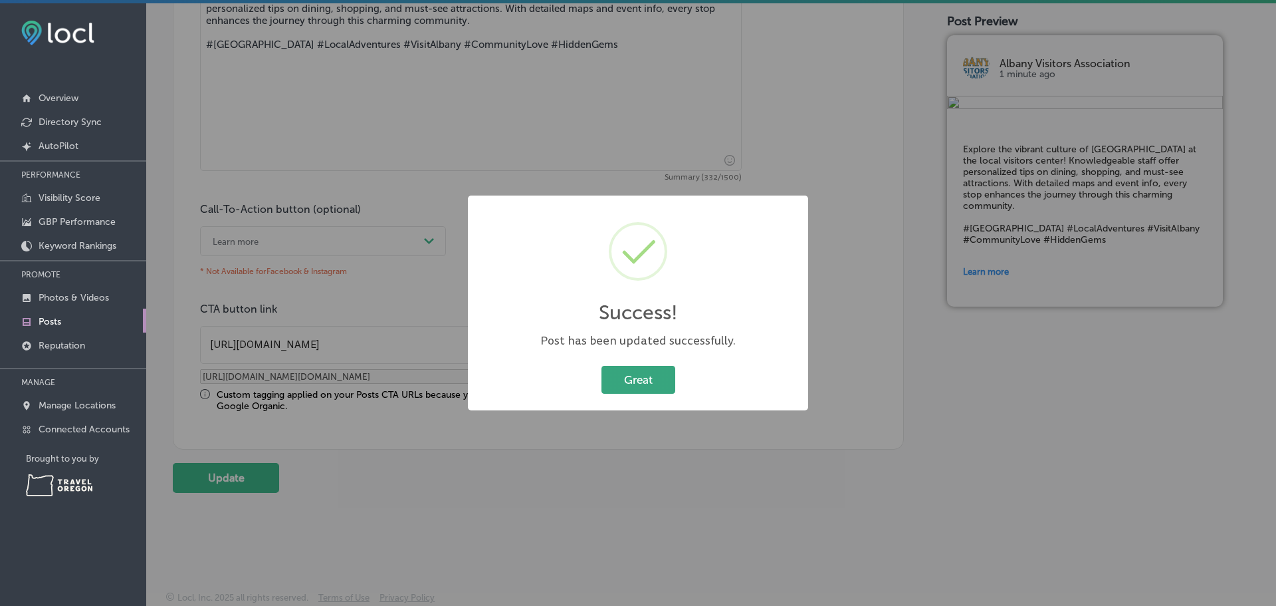
click at [633, 376] on button "Great" at bounding box center [639, 379] width 74 height 27
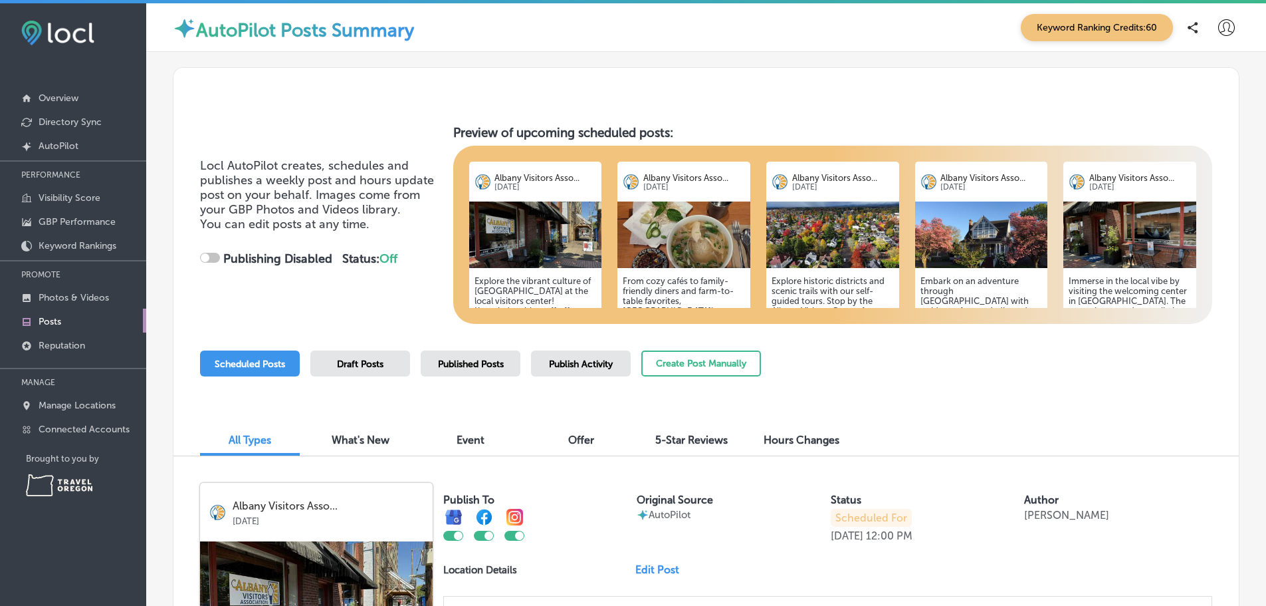
checkbox input "true"
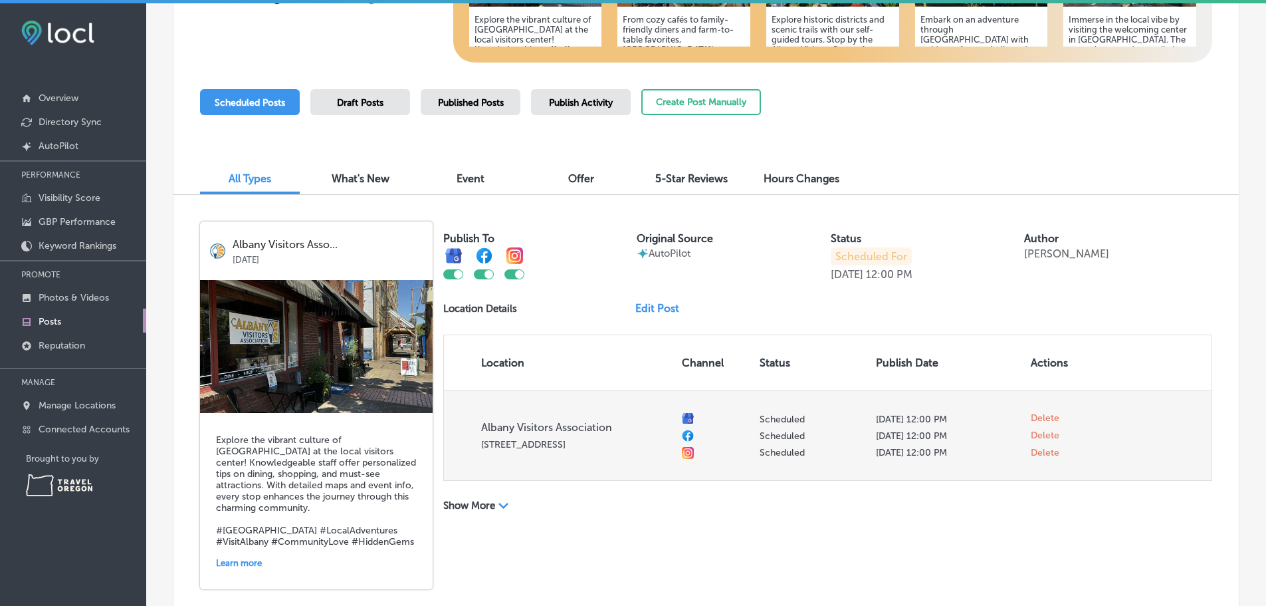
scroll to position [266, 0]
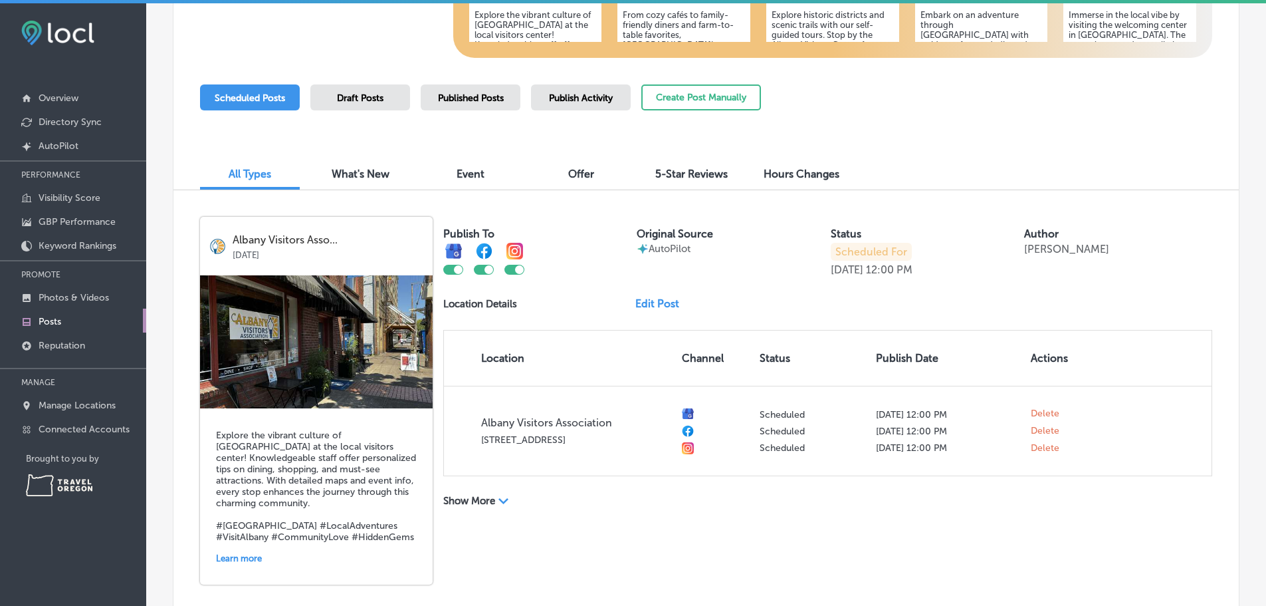
click at [857, 261] on p "Scheduled For" at bounding box center [871, 252] width 81 height 18
click at [859, 298] on div "Publish To Original Source AutoPilot Status Scheduled For Oct 03, 2025 12:00 PM…" at bounding box center [827, 366] width 769 height 298
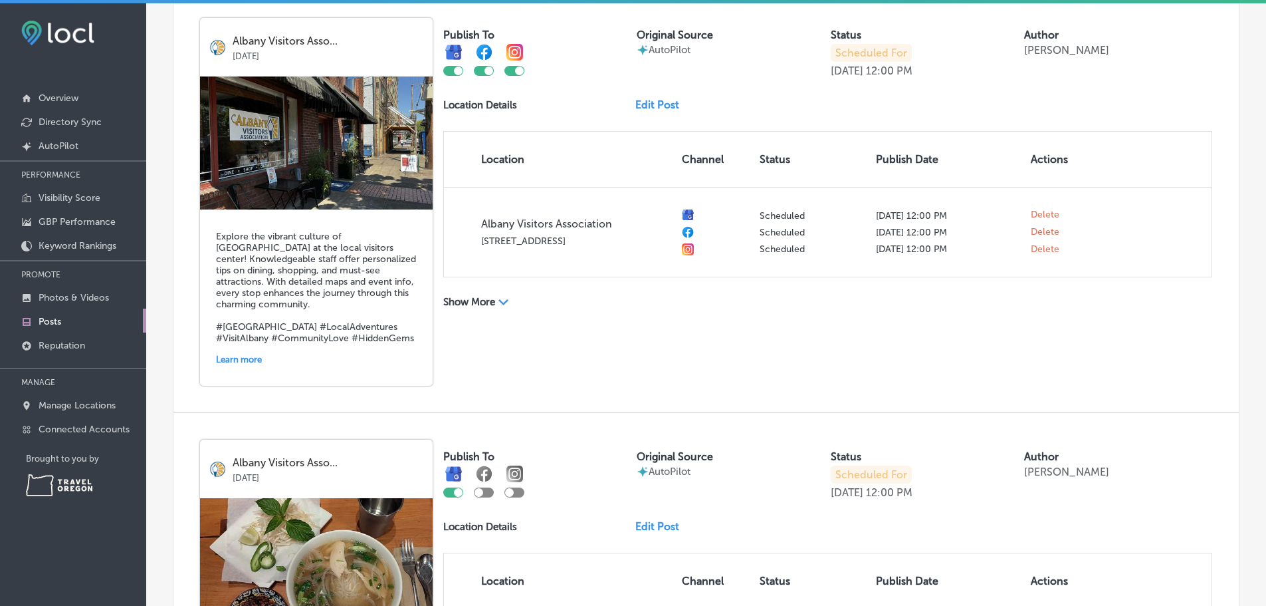
scroll to position [465, 0]
click at [508, 304] on polygon at bounding box center [504, 301] width 10 height 6
click at [505, 304] on icon "Path Created with Sketch." at bounding box center [500, 301] width 10 height 6
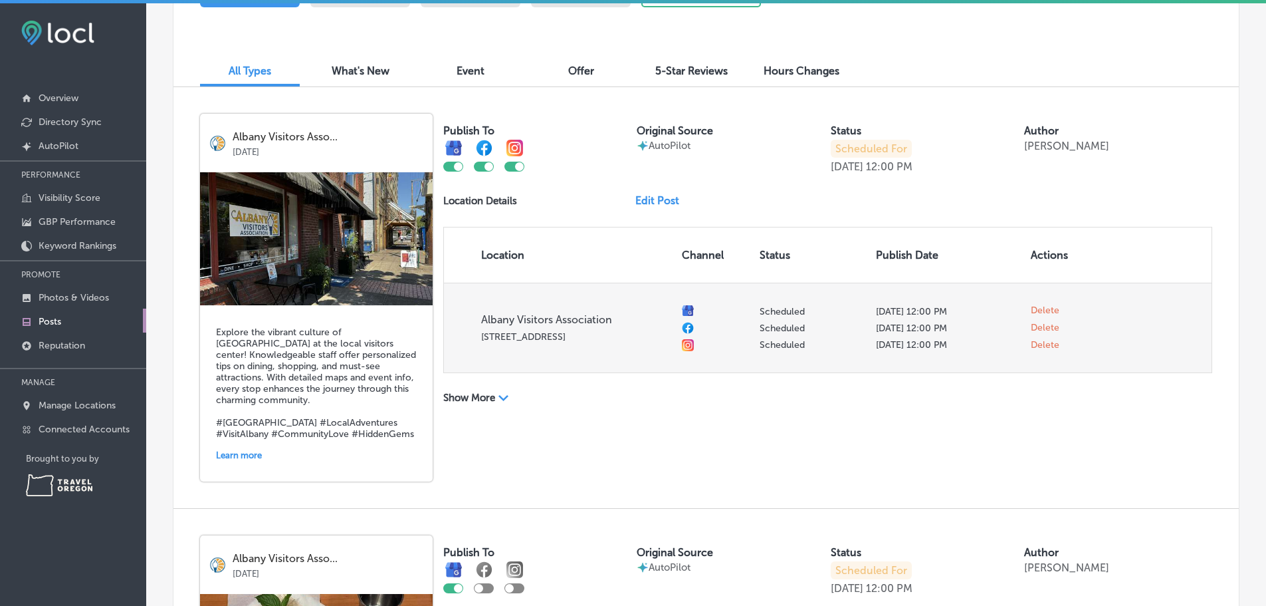
scroll to position [399, 0]
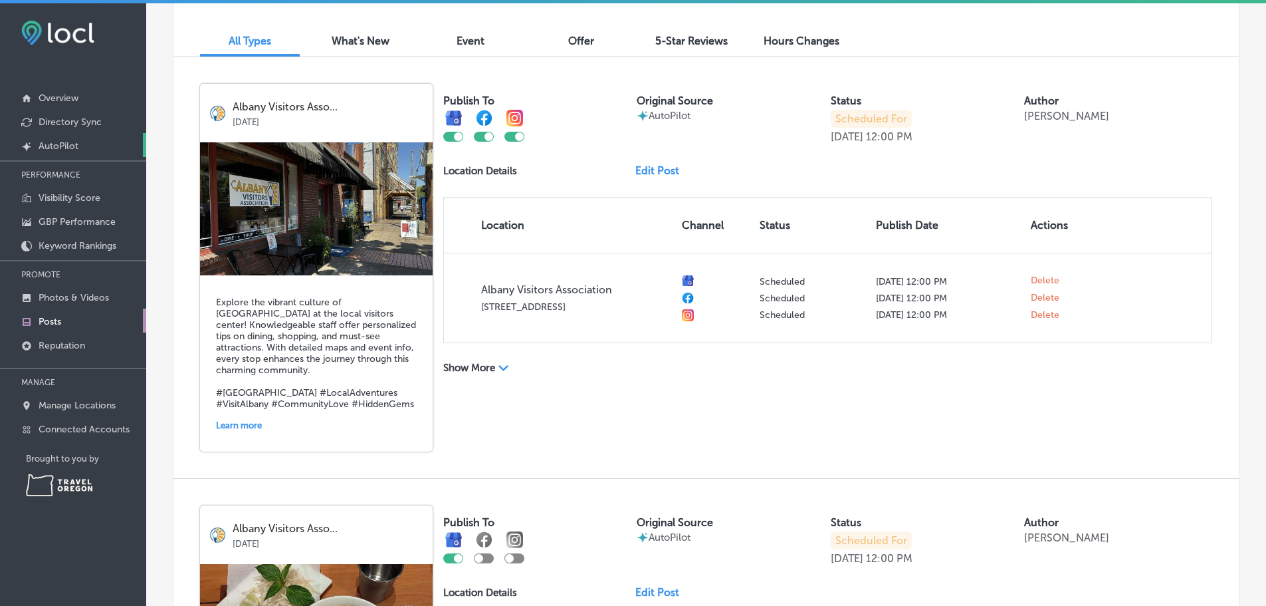
click at [78, 152] on p "AutoPilot" at bounding box center [59, 145] width 40 height 11
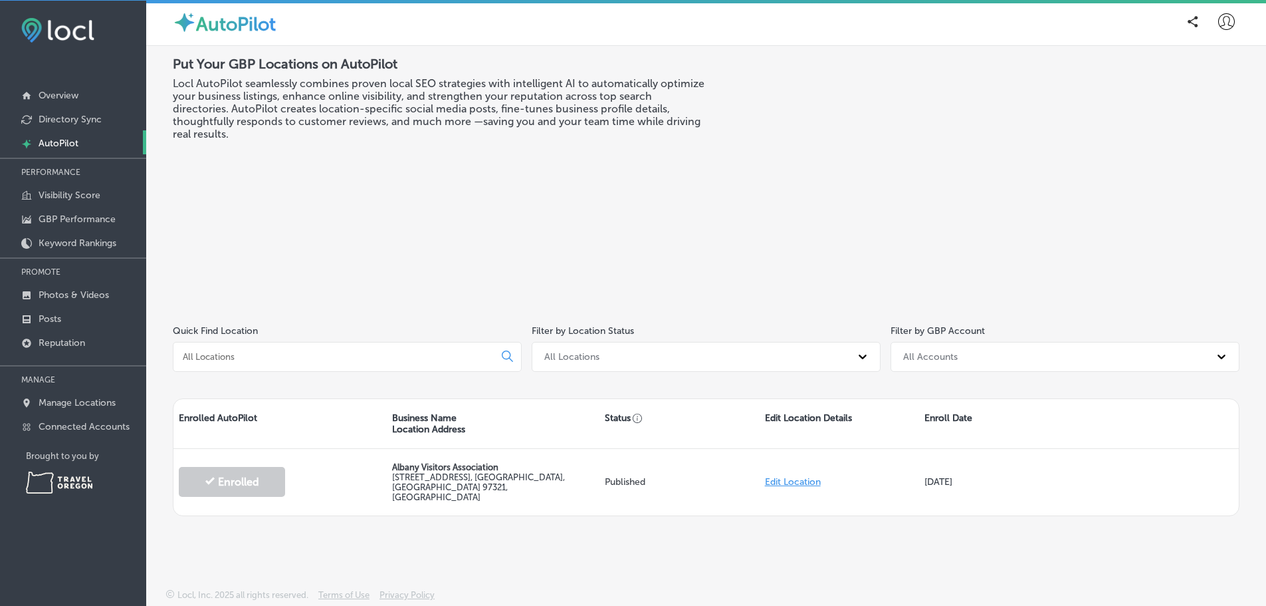
scroll to position [3, 0]
click at [68, 94] on p "Overview" at bounding box center [59, 94] width 40 height 11
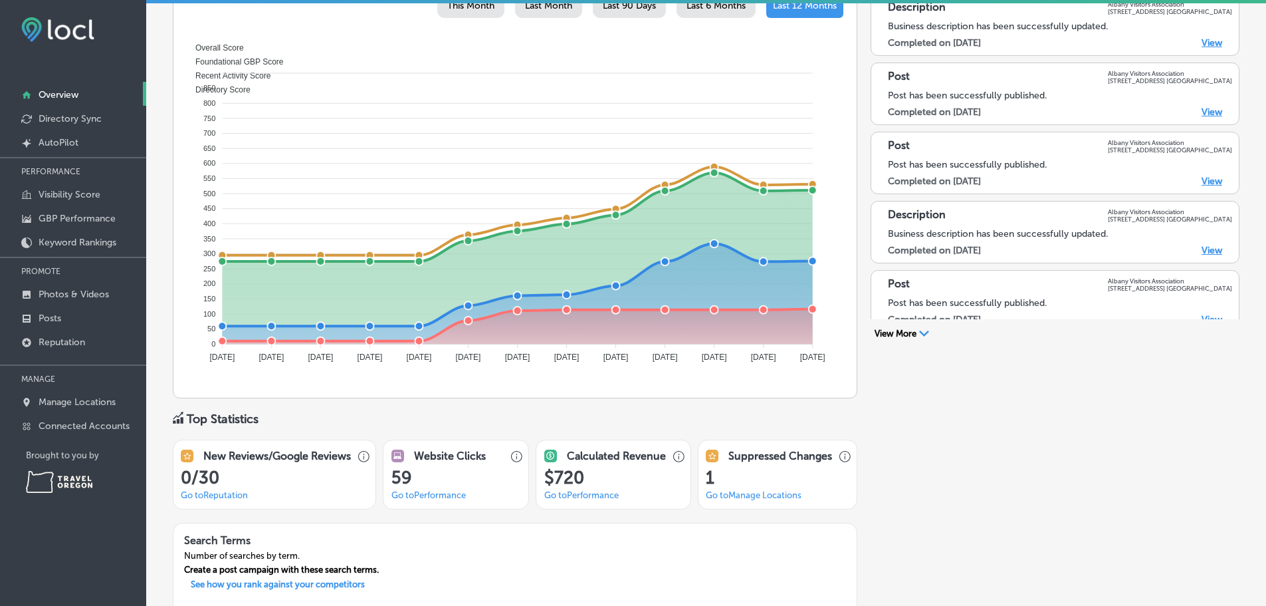
scroll to position [518, 0]
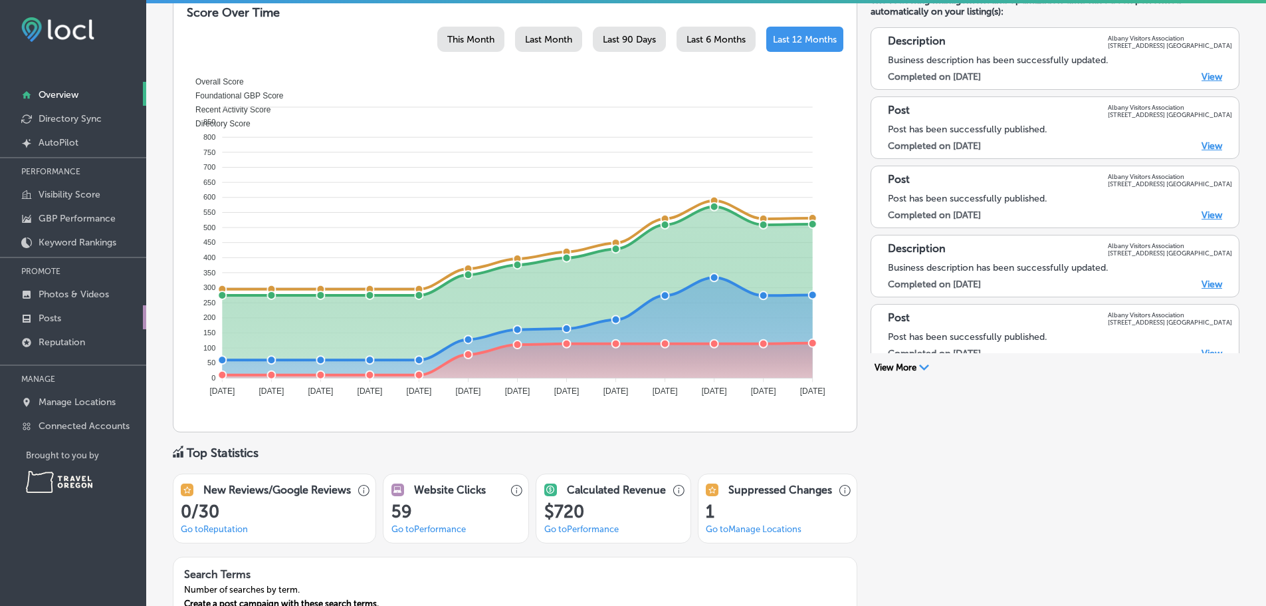
click at [54, 329] on link "Posts" at bounding box center [73, 317] width 146 height 24
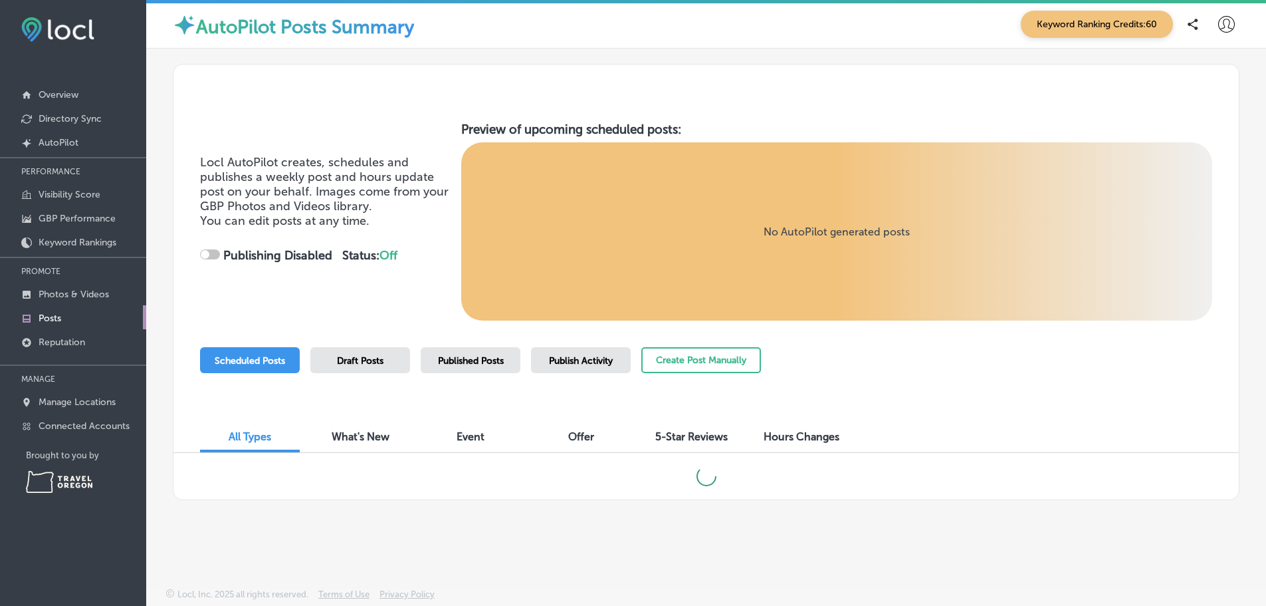
checkbox input "true"
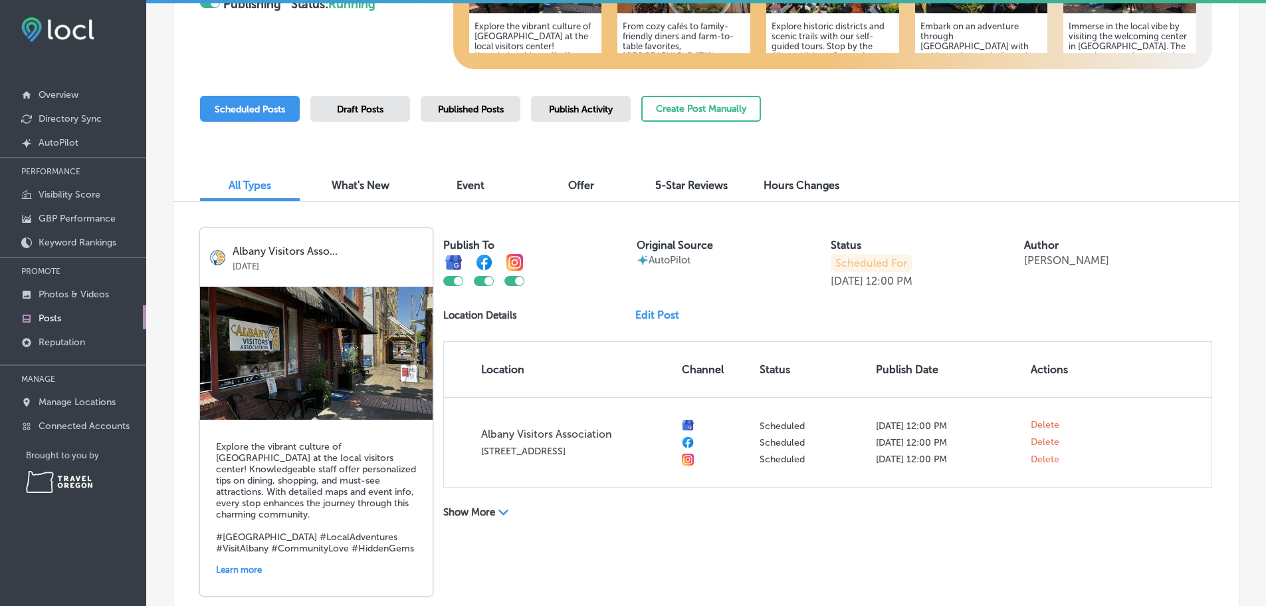
scroll to position [271, 0]
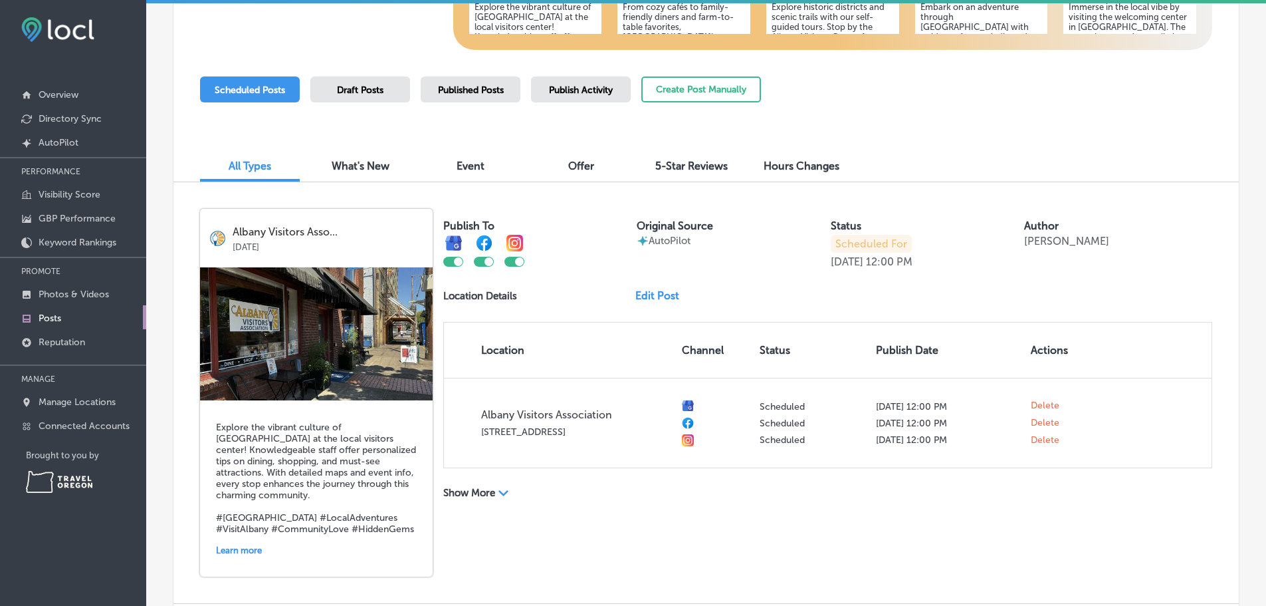
click at [520, 266] on div at bounding box center [519, 261] width 9 height 9
checkbox input "false"
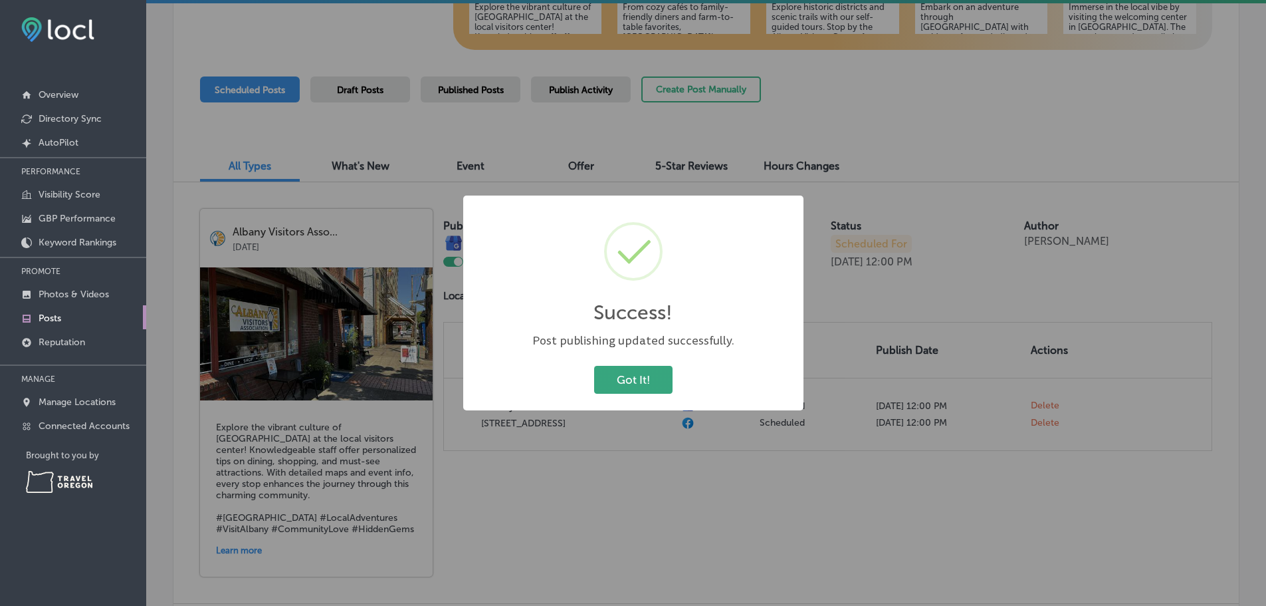
click at [647, 390] on button "Got It!" at bounding box center [633, 379] width 78 height 27
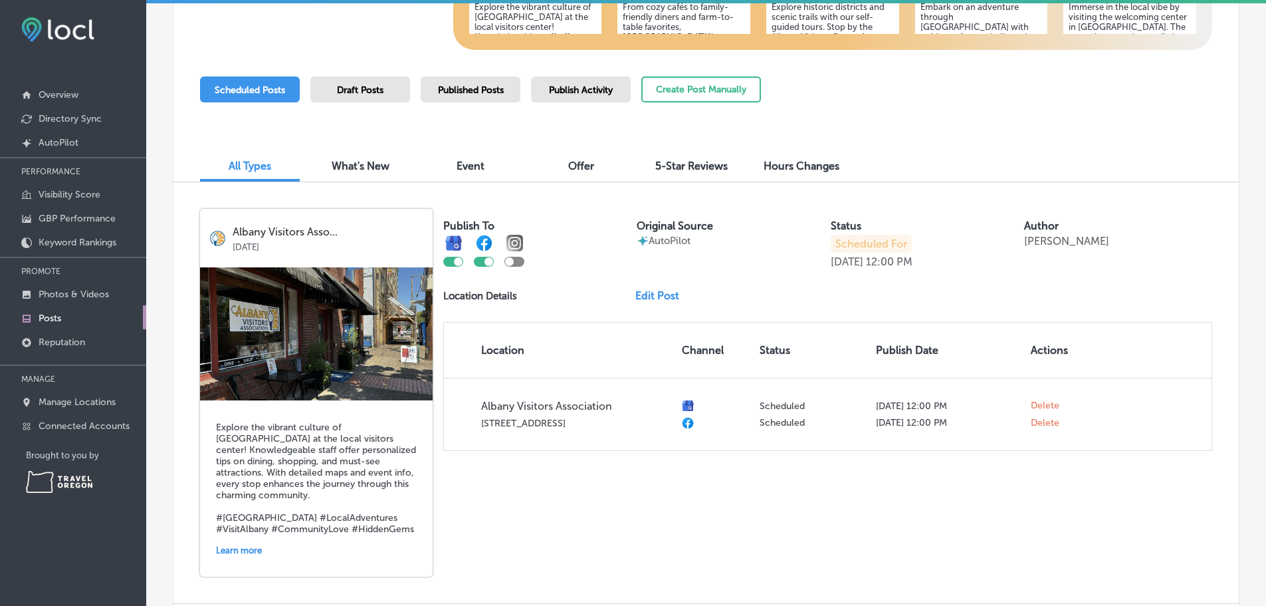
click at [491, 266] on div at bounding box center [489, 261] width 9 height 9
checkbox input "false"
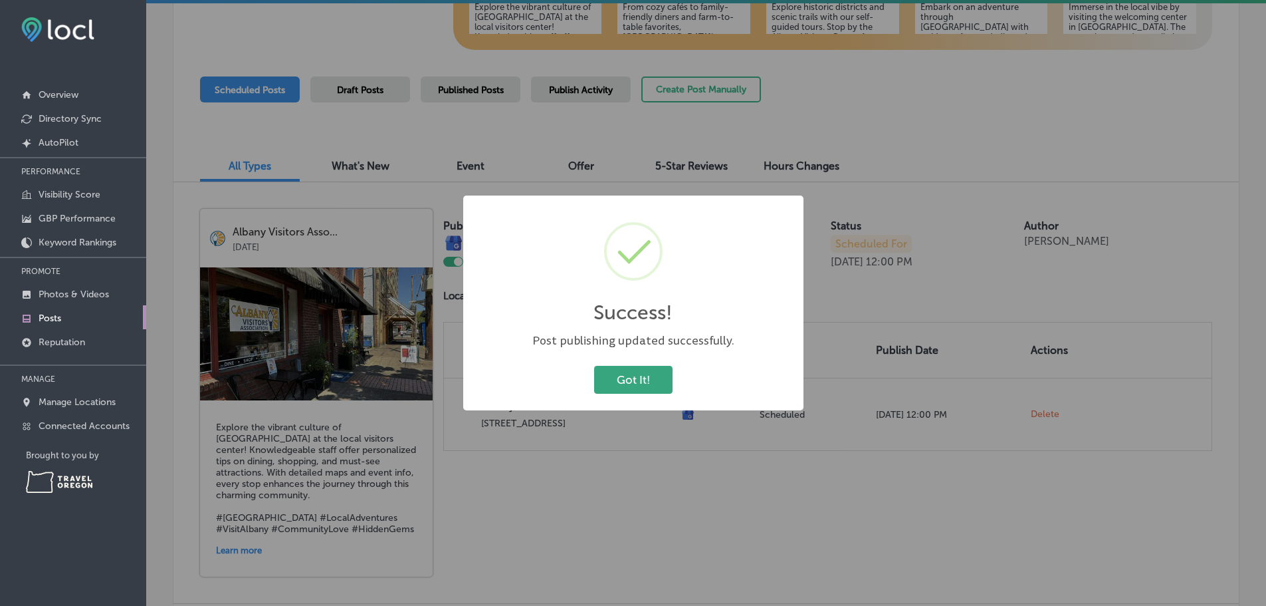
click at [650, 380] on button "Got It!" at bounding box center [633, 379] width 78 height 27
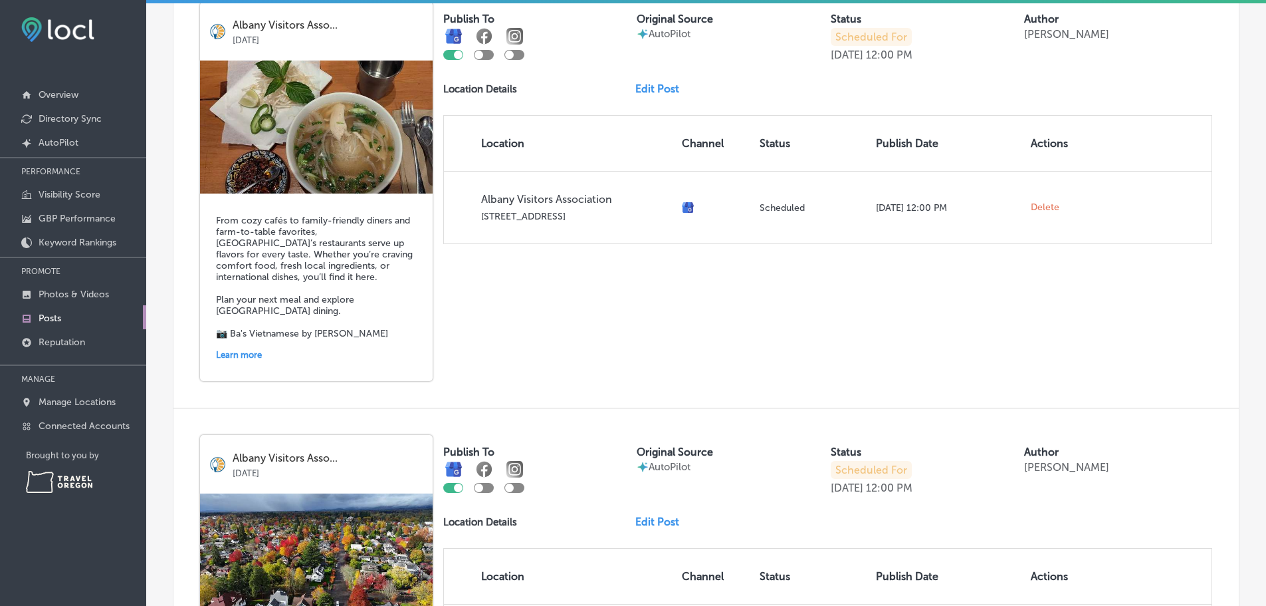
scroll to position [935, 0]
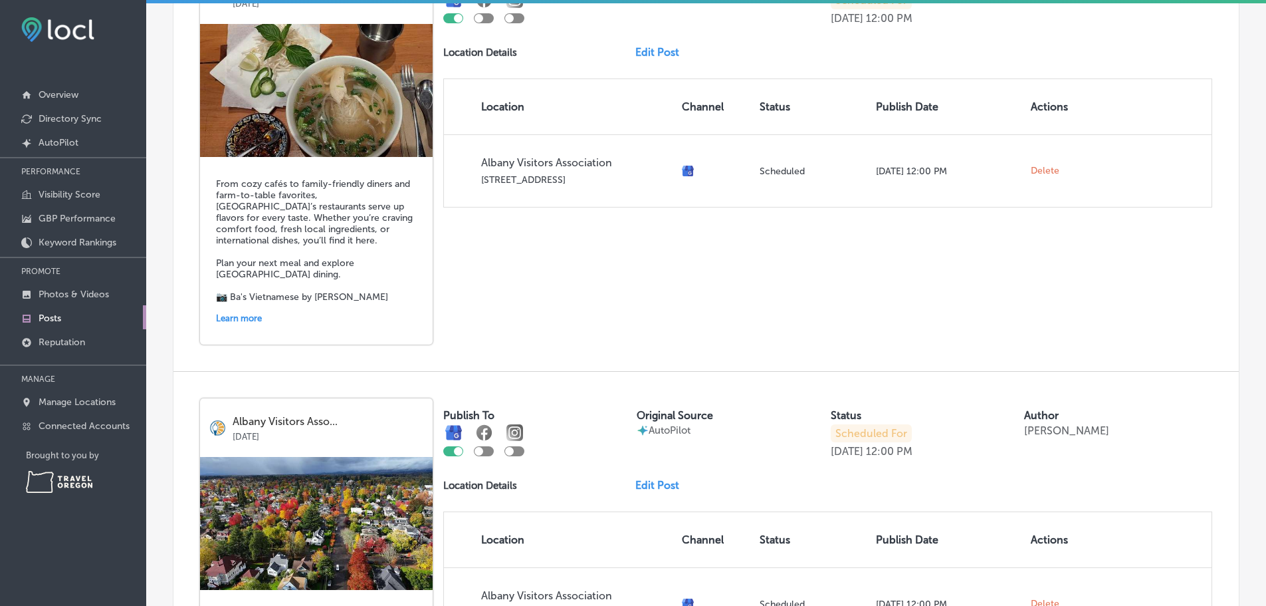
click at [660, 58] on link "Edit Post" at bounding box center [662, 52] width 55 height 13
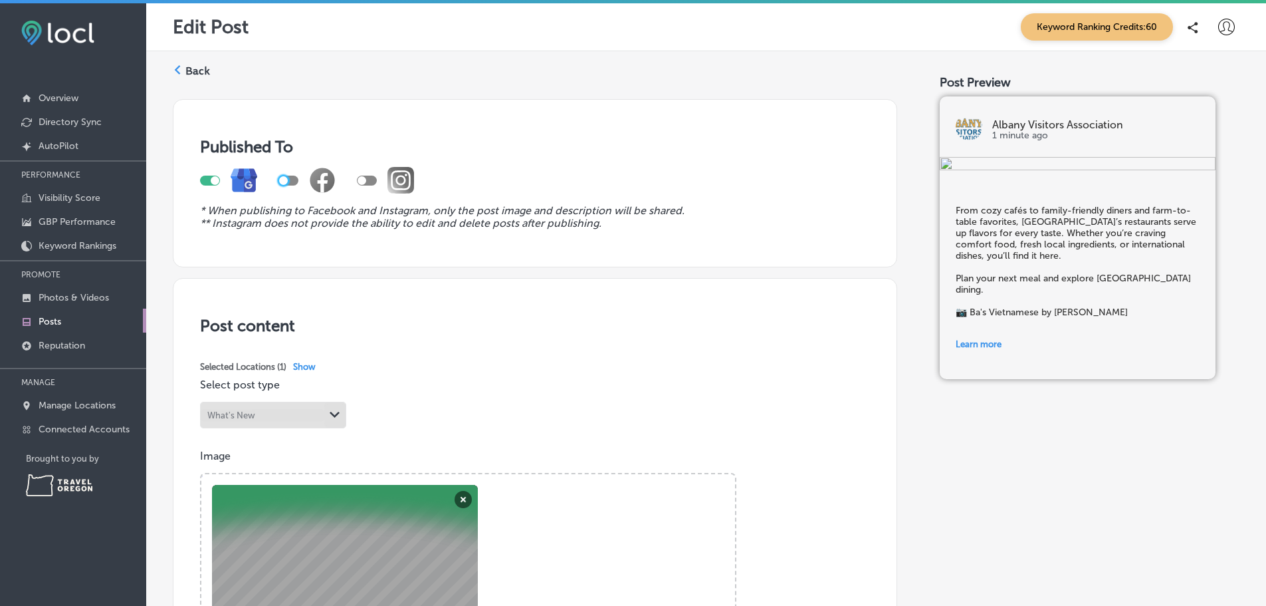
click at [286, 183] on div at bounding box center [283, 180] width 9 height 9
checkbox input "true"
click at [366, 185] on div at bounding box center [362, 180] width 9 height 9
checkbox input "true"
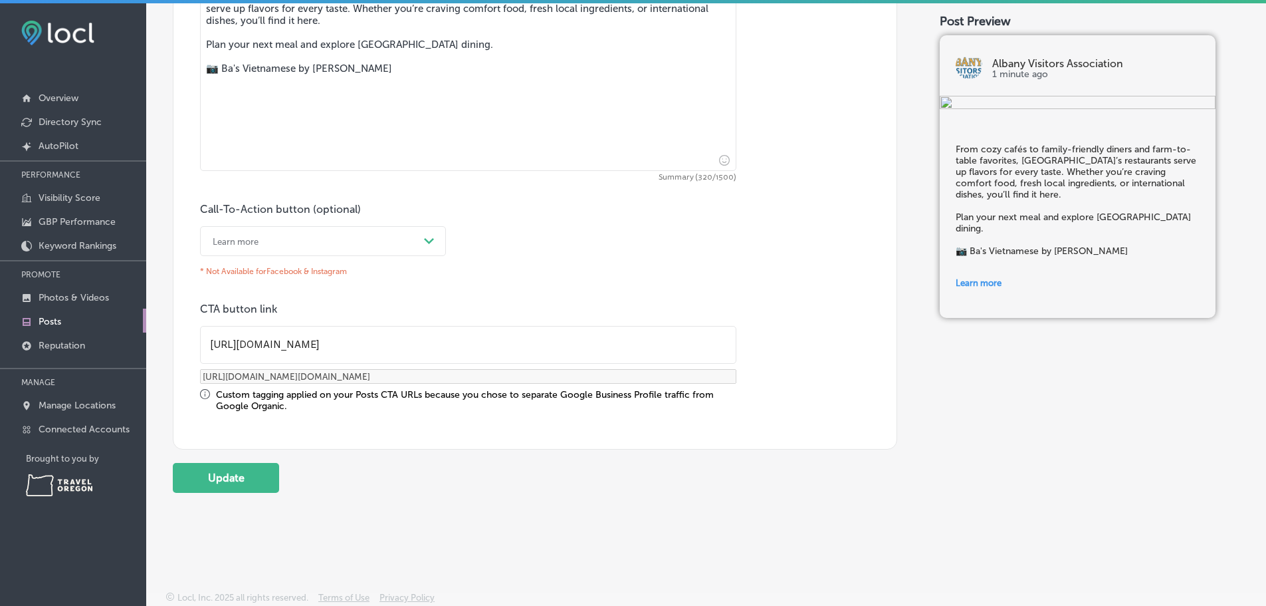
scroll to position [783, 0]
click at [255, 470] on button "Update" at bounding box center [226, 478] width 106 height 30
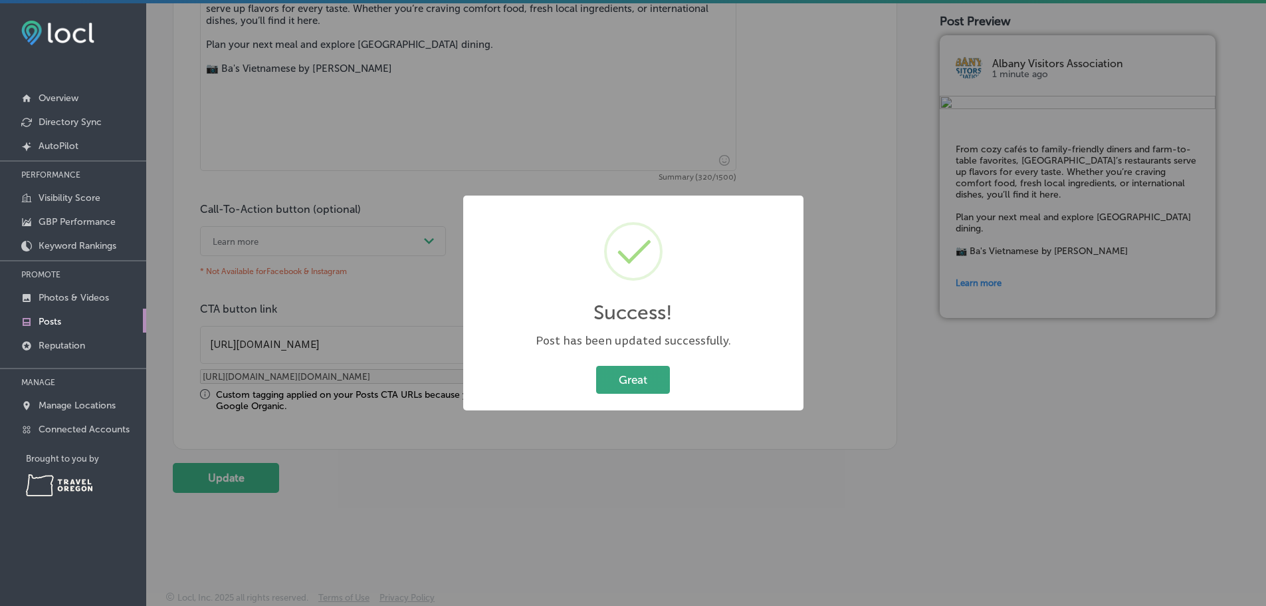
click at [606, 393] on button "Great" at bounding box center [633, 379] width 74 height 27
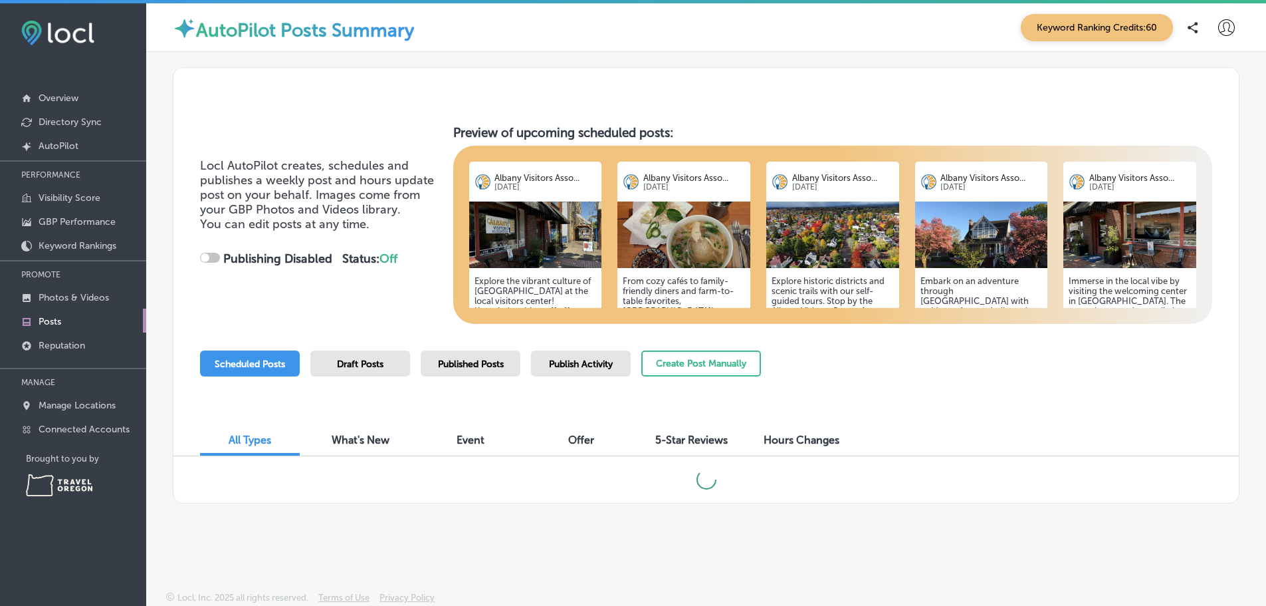
scroll to position [5, 0]
checkbox input "true"
